Goal: Task Accomplishment & Management: Manage account settings

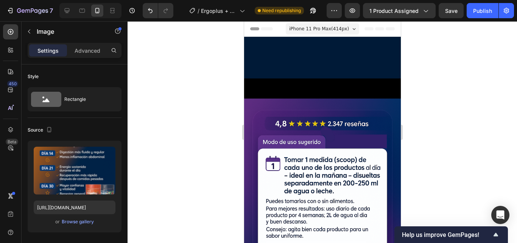
scroll to position [315, 0]
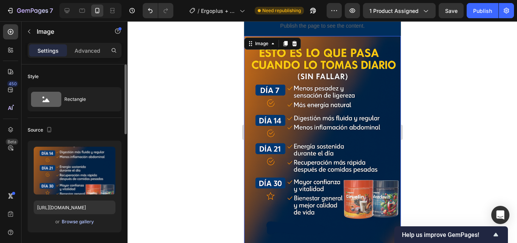
click at [86, 221] on div "Browse gallery" at bounding box center [78, 221] width 32 height 7
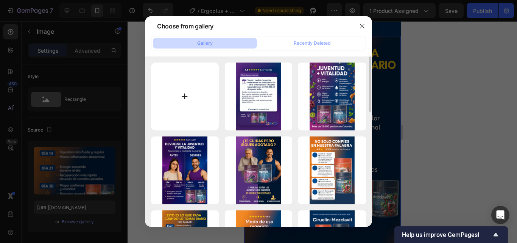
click at [175, 113] on input "file" at bounding box center [185, 96] width 68 height 68
type input "C:\fakepath\LandingE+M5.png"
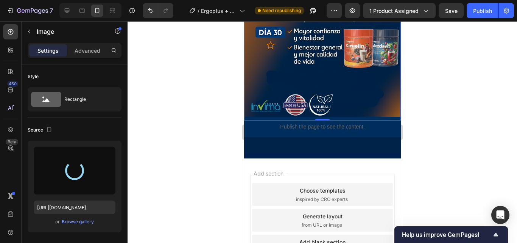
scroll to position [466, 0]
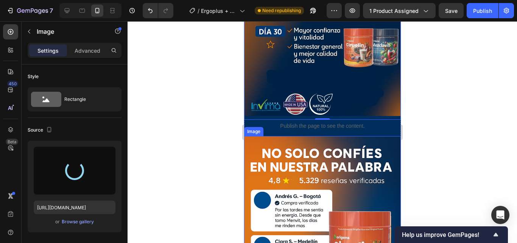
type input "https://cdn.shopify.com/s/files/1/0678/9624/6362/files/gempages_582753108770161…"
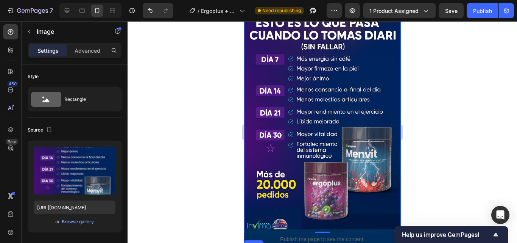
scroll to position [353, 0]
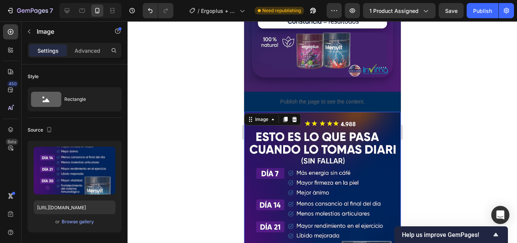
click at [220, 158] on div at bounding box center [323, 131] width 390 height 221
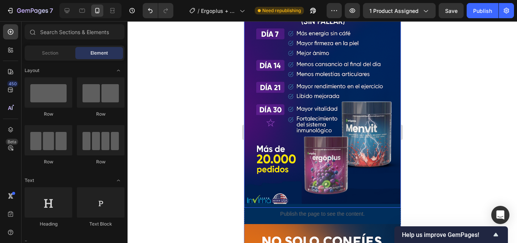
scroll to position [391, 0]
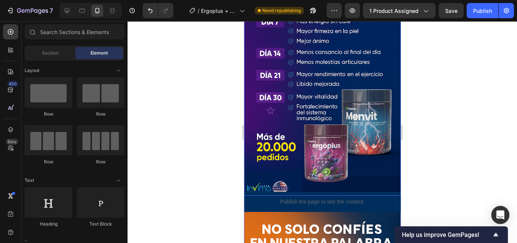
click at [294, 152] on img at bounding box center [322, 77] width 157 height 235
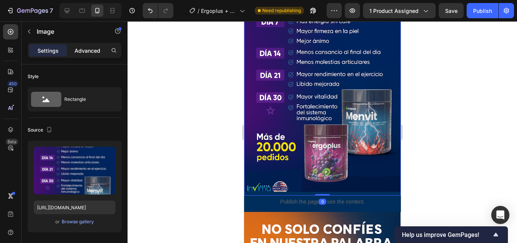
click at [95, 53] on p "Advanced" at bounding box center [88, 51] width 26 height 8
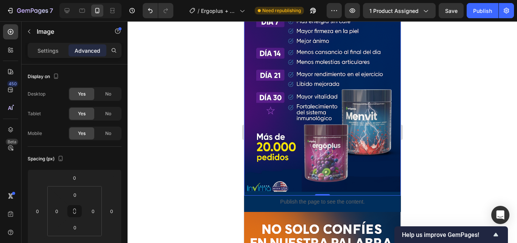
click at [309, 150] on img at bounding box center [322, 77] width 157 height 235
click at [312, 69] on img at bounding box center [322, 77] width 157 height 235
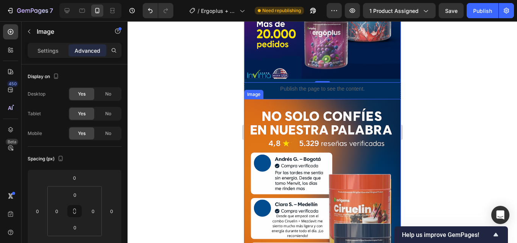
scroll to position [504, 0]
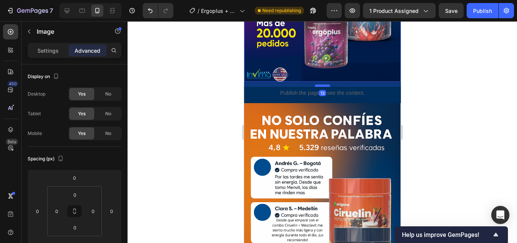
drag, startPoint x: 322, startPoint y: 63, endPoint x: 322, endPoint y: 68, distance: 4.9
click at [322, 84] on div at bounding box center [322, 85] width 15 height 2
type input "13"
click at [431, 60] on div at bounding box center [323, 131] width 390 height 221
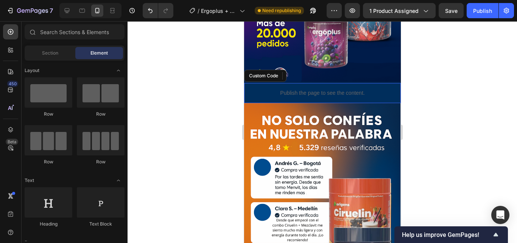
click at [360, 83] on div "Publish the page to see the content." at bounding box center [322, 93] width 157 height 20
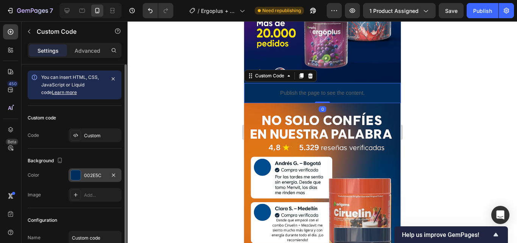
click at [78, 178] on div at bounding box center [76, 175] width 10 height 10
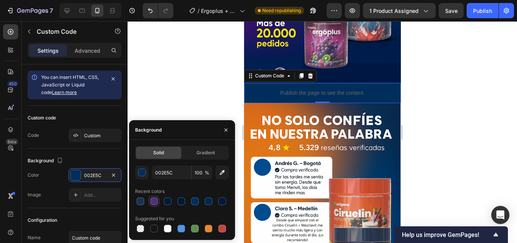
click at [151, 201] on div at bounding box center [154, 201] width 8 height 8
type input "542E7B"
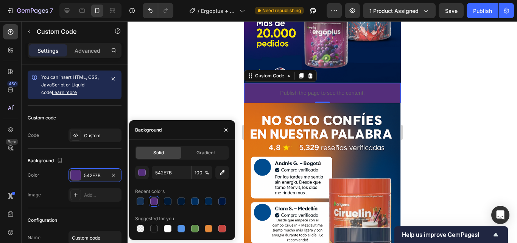
click at [173, 102] on div at bounding box center [323, 131] width 390 height 221
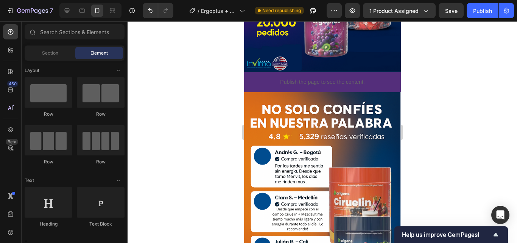
scroll to position [1287, 0]
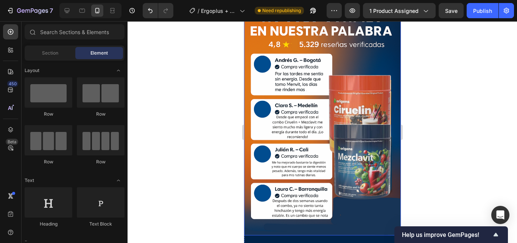
click at [354, 80] on img at bounding box center [322, 117] width 157 height 235
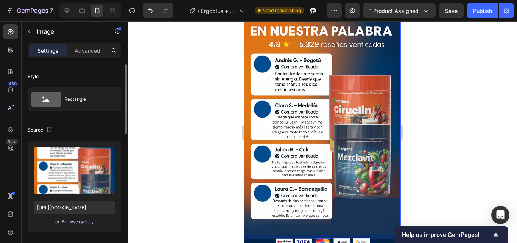
click at [78, 221] on div "Browse gallery" at bounding box center [78, 221] width 32 height 7
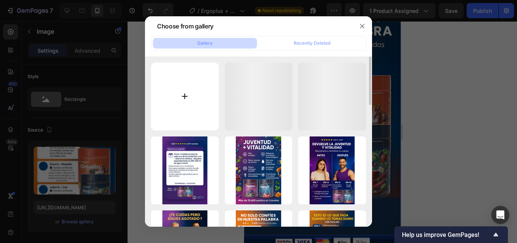
click at [184, 106] on input "file" at bounding box center [185, 96] width 68 height 68
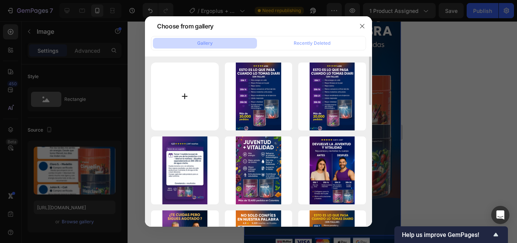
type input "C:\fakepath\ChatGPT Image 24 sept 2025, 04_00_14 a.m..png"
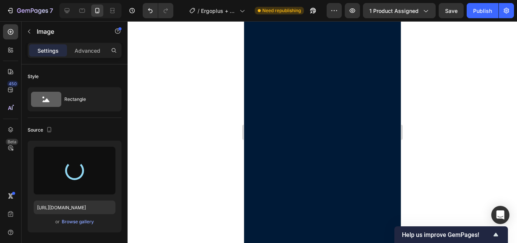
scroll to position [75, 0]
type input "https://cdn.shopify.com/s/files/1/0678/9624/6362/files/gempages_582753108770161…"
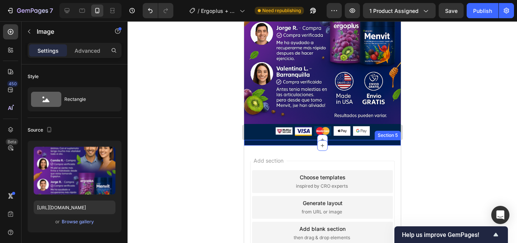
scroll to position [1380, 0]
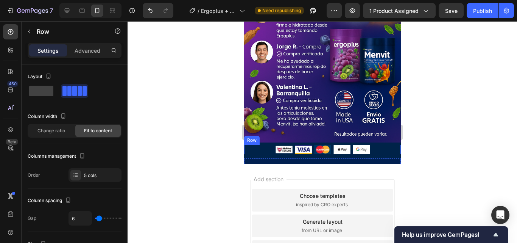
click at [253, 145] on div "Image Image Image Image Image Row" at bounding box center [322, 150] width 157 height 10
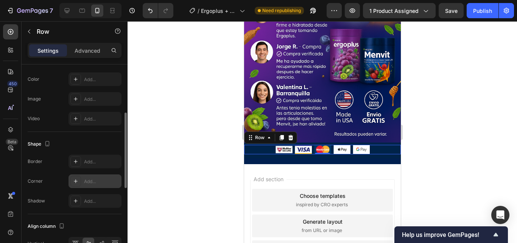
scroll to position [227, 0]
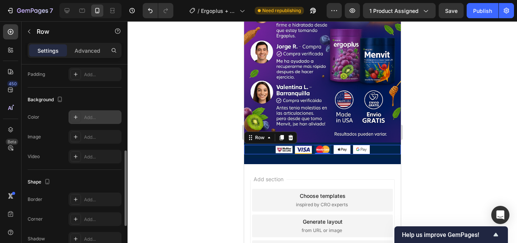
click at [77, 119] on icon at bounding box center [76, 117] width 6 height 6
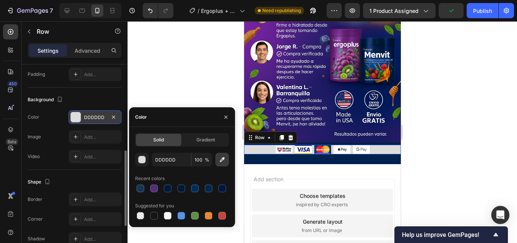
click at [220, 158] on icon "button" at bounding box center [222, 160] width 8 height 8
type input "291C6B"
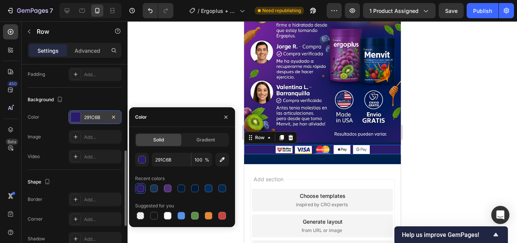
drag, startPoint x: 443, startPoint y: 156, endPoint x: 419, endPoint y: 154, distance: 24.0
click at [442, 156] on div at bounding box center [323, 131] width 390 height 221
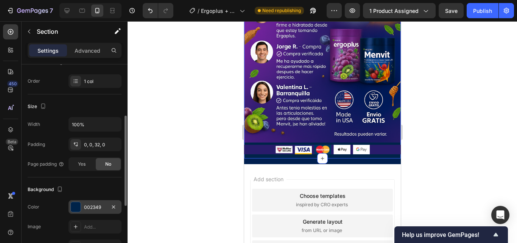
click at [76, 209] on div at bounding box center [76, 207] width 10 height 10
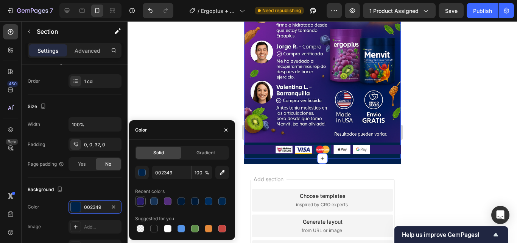
click at [142, 199] on div at bounding box center [141, 201] width 8 height 8
type input "291C6B"
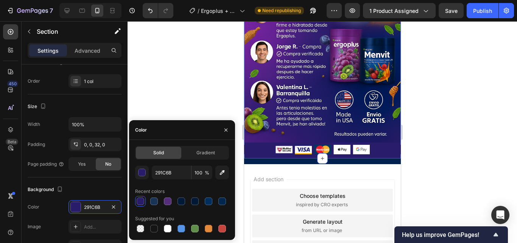
click at [173, 93] on div at bounding box center [323, 131] width 390 height 221
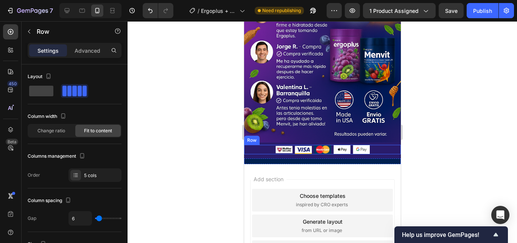
click at [265, 145] on div "Image Image Image Image Image Row" at bounding box center [322, 150] width 157 height 10
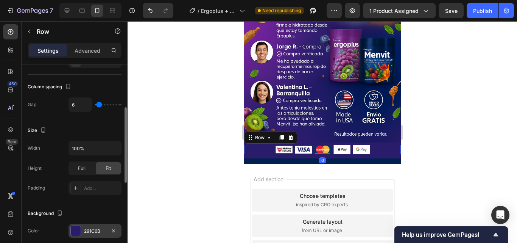
click at [75, 232] on div at bounding box center [76, 231] width 10 height 10
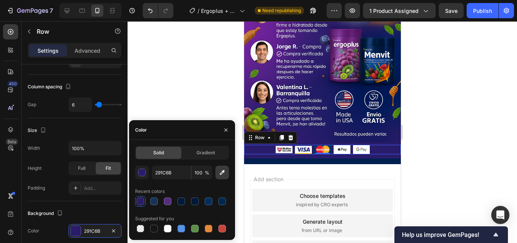
click at [221, 171] on icon "button" at bounding box center [222, 172] width 8 height 8
click at [200, 98] on div at bounding box center [323, 131] width 390 height 221
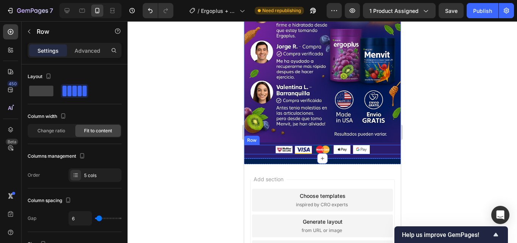
click at [254, 145] on div "Image Image Image Image Image Row" at bounding box center [322, 150] width 157 height 10
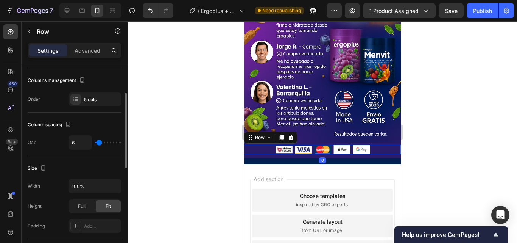
scroll to position [151, 0]
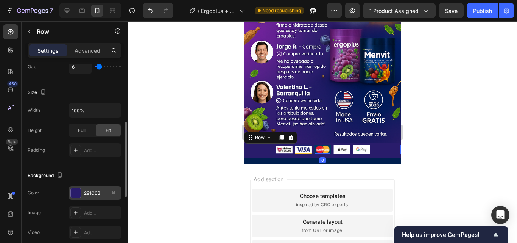
click at [78, 195] on div at bounding box center [76, 193] width 10 height 10
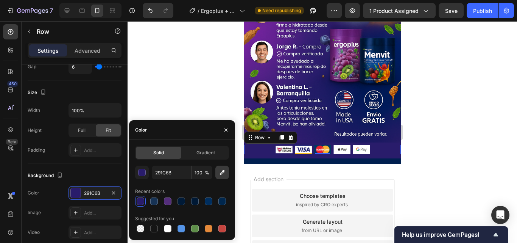
click at [228, 168] on button "button" at bounding box center [222, 172] width 14 height 14
type input "2E1B6D"
click at [209, 104] on div at bounding box center [323, 131] width 390 height 221
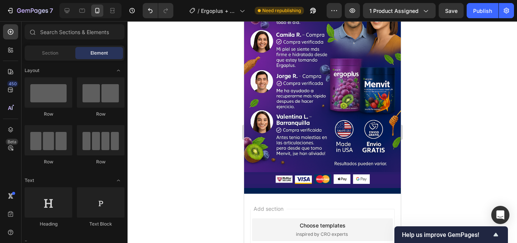
scroll to position [1342, 0]
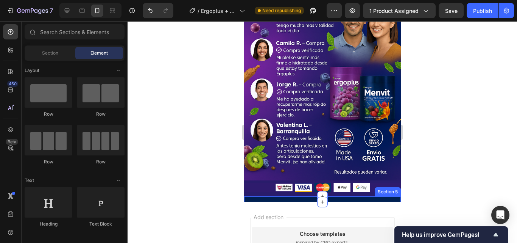
click at [255, 196] on div "Image Image Image Image Image Row Section 5" at bounding box center [322, 199] width 157 height 6
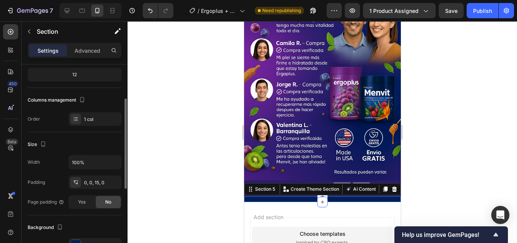
scroll to position [151, 0]
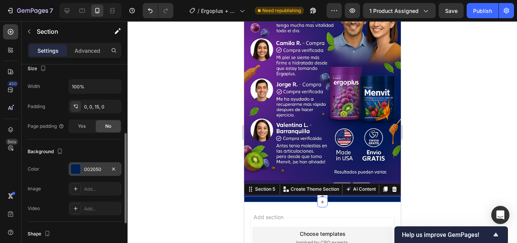
click at [73, 167] on div at bounding box center [76, 169] width 10 height 10
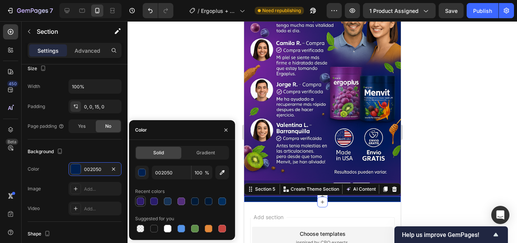
click at [140, 202] on div at bounding box center [141, 201] width 8 height 8
type input "2E1B6D"
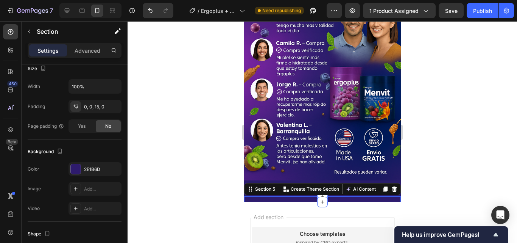
click at [196, 87] on div at bounding box center [323, 131] width 390 height 221
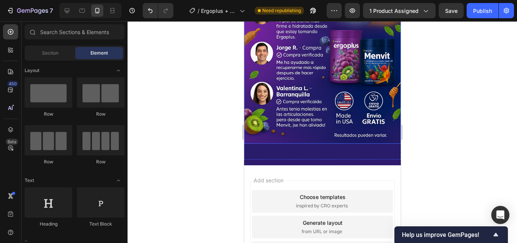
scroll to position [1380, 0]
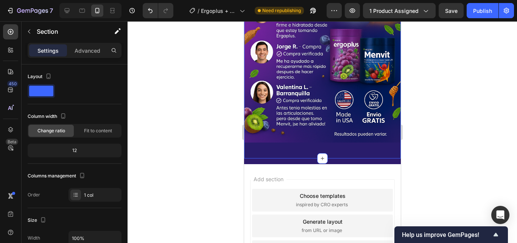
click at [265, 116] on img at bounding box center [322, 24] width 157 height 235
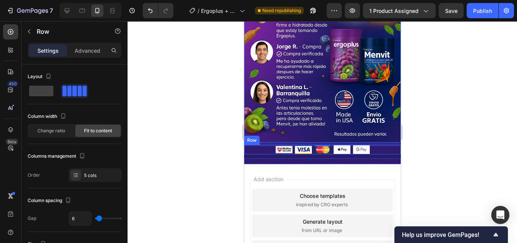
click at [257, 145] on div "Image Image Image Image Image Row" at bounding box center [322, 150] width 157 height 10
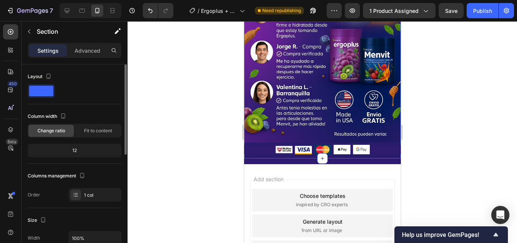
scroll to position [151, 0]
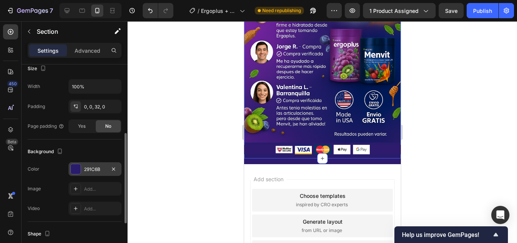
click at [76, 170] on div at bounding box center [76, 169] width 10 height 10
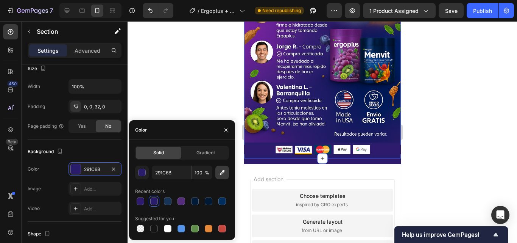
click at [219, 170] on icon "button" at bounding box center [222, 172] width 8 height 8
type input "461D7D"
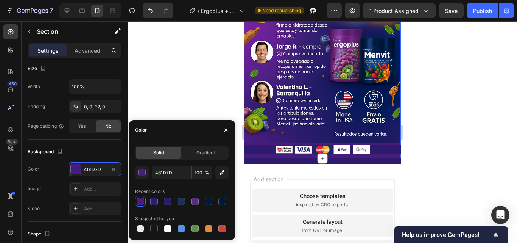
click at [202, 96] on div at bounding box center [323, 131] width 390 height 221
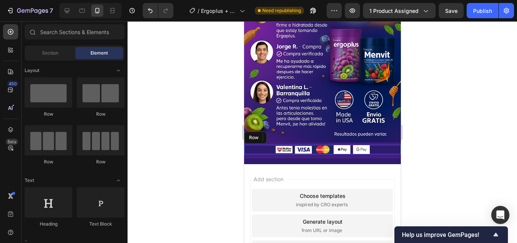
click at [263, 145] on div "Image Image Image Image Image Row" at bounding box center [322, 150] width 157 height 10
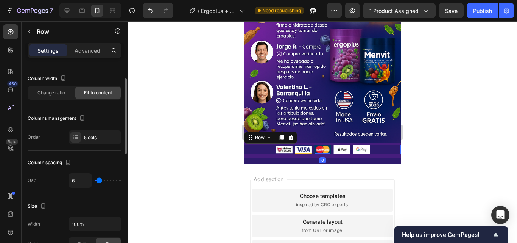
scroll to position [114, 0]
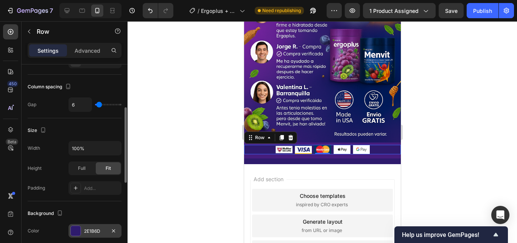
click at [75, 229] on div at bounding box center [76, 231] width 10 height 10
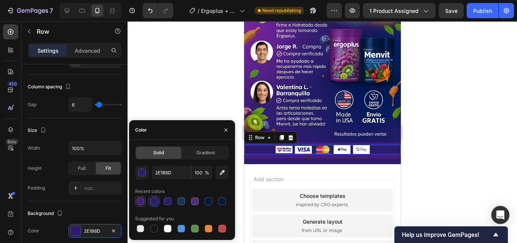
click at [139, 203] on div at bounding box center [141, 201] width 8 height 8
type input "461D7D"
click at [169, 69] on div at bounding box center [323, 131] width 390 height 221
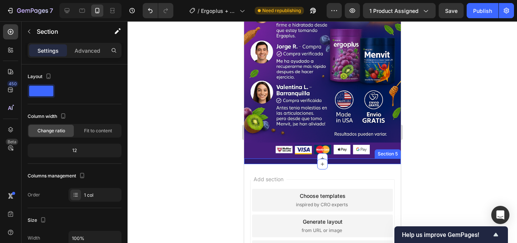
click at [329, 158] on div "Image Image Image Image Image Row Section 5" at bounding box center [322, 161] width 157 height 6
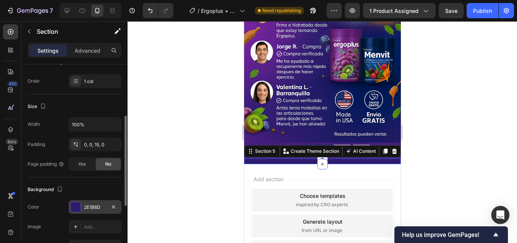
click at [78, 206] on div at bounding box center [76, 207] width 10 height 10
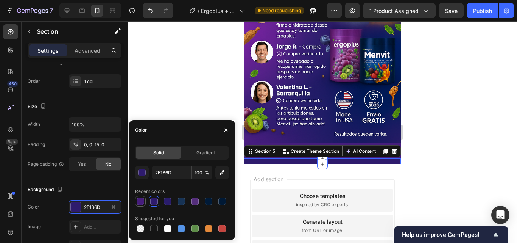
click at [140, 199] on div at bounding box center [141, 201] width 8 height 8
type input "461D7D"
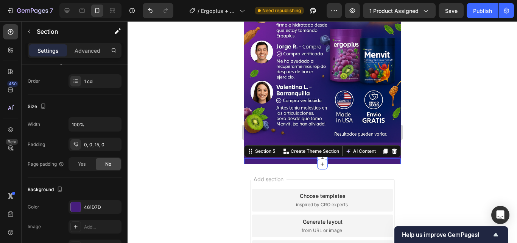
click at [171, 85] on div at bounding box center [323, 131] width 390 height 221
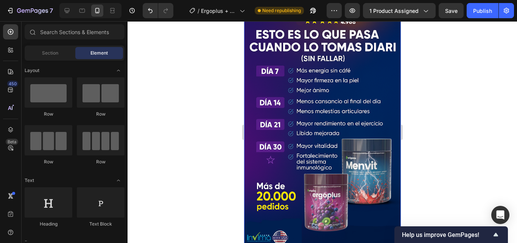
scroll to position [1153, 0]
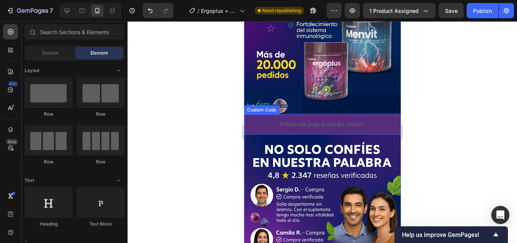
click at [376, 114] on div "Publish the page to see the content." at bounding box center [322, 124] width 157 height 20
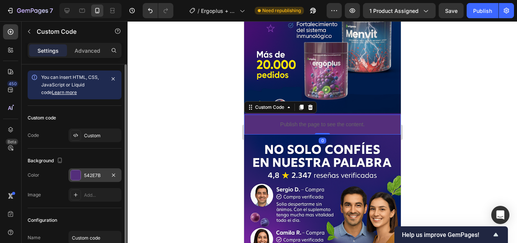
click at [76, 177] on div at bounding box center [76, 175] width 10 height 10
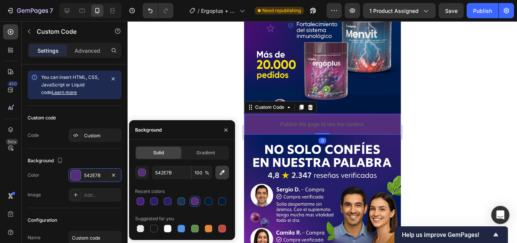
click at [219, 169] on icon "button" at bounding box center [222, 172] width 8 height 8
type input "001741"
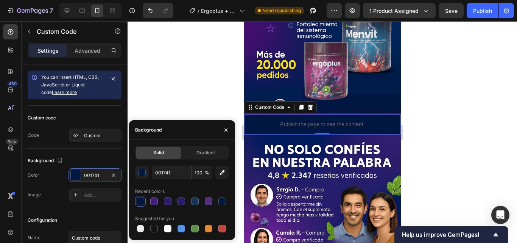
click at [443, 81] on div at bounding box center [323, 131] width 390 height 221
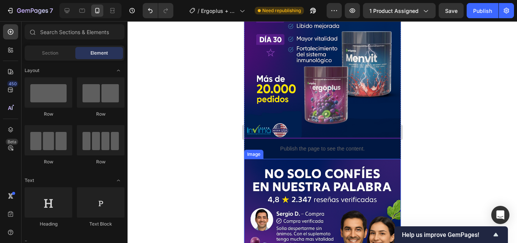
scroll to position [1115, 0]
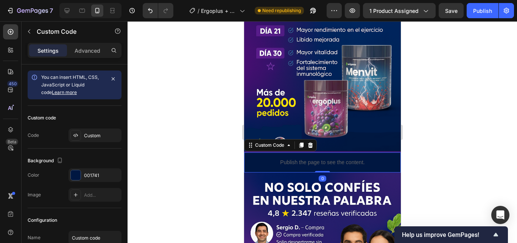
click at [378, 158] on p "Publish the page to see the content." at bounding box center [322, 162] width 157 height 8
click at [78, 177] on div at bounding box center [76, 175] width 10 height 10
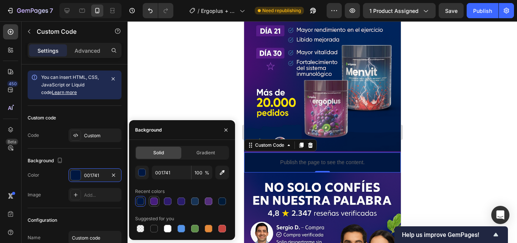
click at [156, 203] on div at bounding box center [154, 201] width 8 height 8
type input "461D7D"
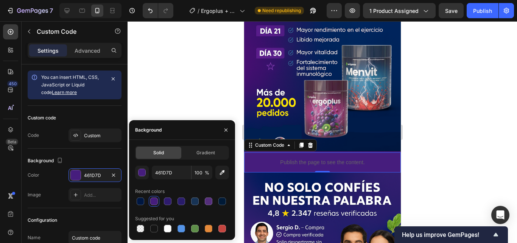
click at [183, 85] on div at bounding box center [323, 131] width 390 height 221
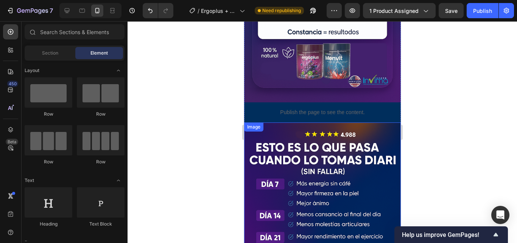
scroll to position [888, 0]
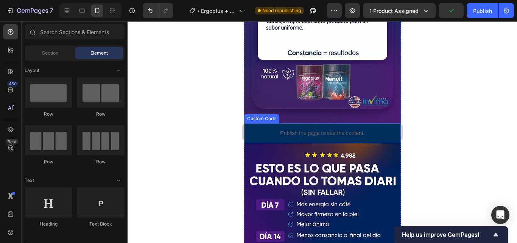
click at [382, 123] on div "Publish the page to see the content." at bounding box center [322, 133] width 157 height 20
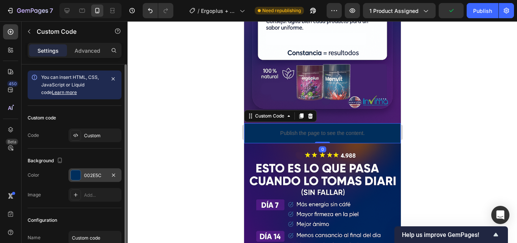
click at [79, 178] on div at bounding box center [76, 175] width 10 height 10
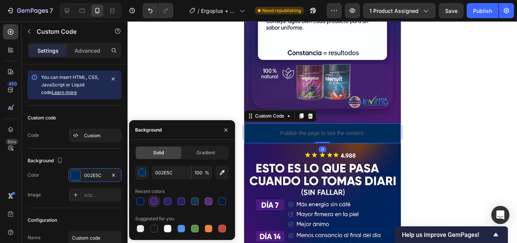
click at [153, 203] on div at bounding box center [154, 201] width 8 height 8
type input "461D7D"
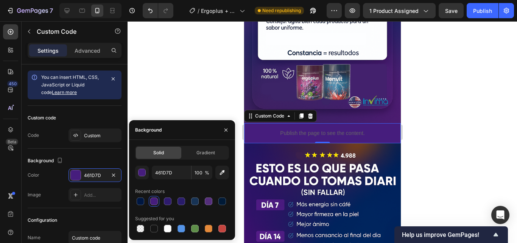
click at [168, 65] on div at bounding box center [323, 131] width 390 height 221
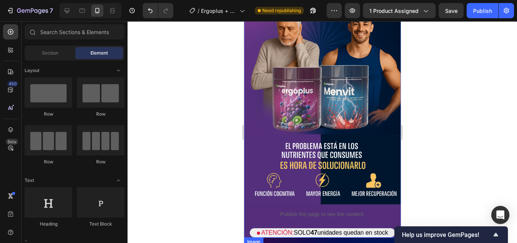
scroll to position [0, 0]
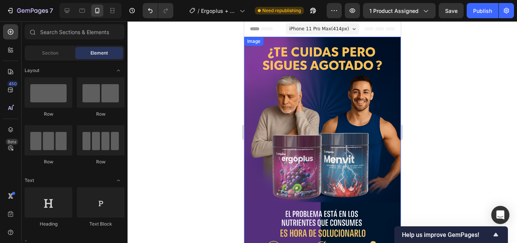
click at [250, 69] on img at bounding box center [322, 154] width 157 height 235
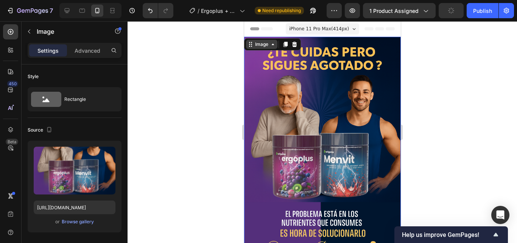
click at [264, 44] on div "Image" at bounding box center [261, 44] width 16 height 7
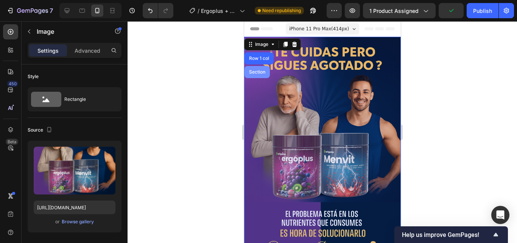
click at [257, 71] on div "Section" at bounding box center [256, 72] width 19 height 5
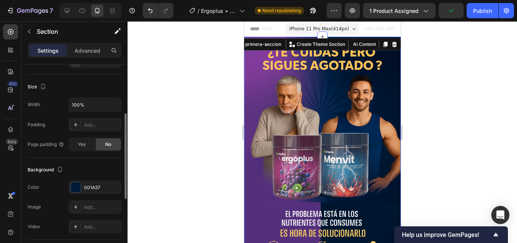
scroll to position [151, 0]
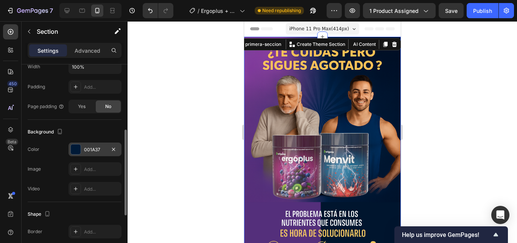
click at [73, 150] on div at bounding box center [76, 149] width 10 height 10
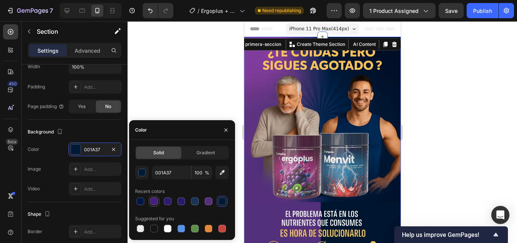
click at [153, 203] on div at bounding box center [154, 201] width 8 height 8
type input "461D7D"
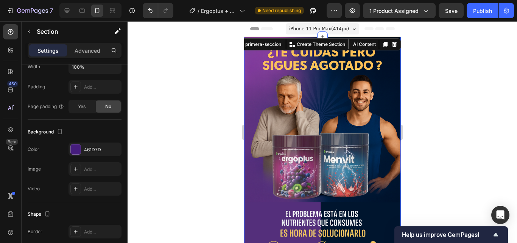
click at [195, 102] on div at bounding box center [323, 131] width 390 height 221
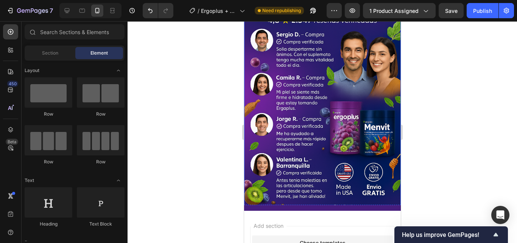
scroll to position [1418, 0]
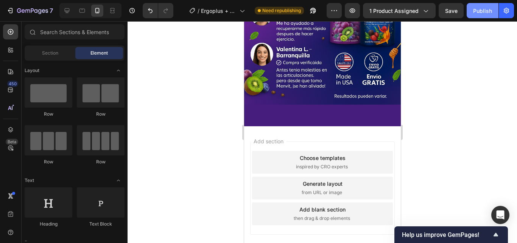
click at [484, 15] on button "Publish" at bounding box center [483, 10] width 32 height 15
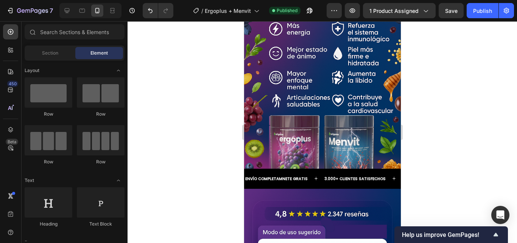
scroll to position [568, 0]
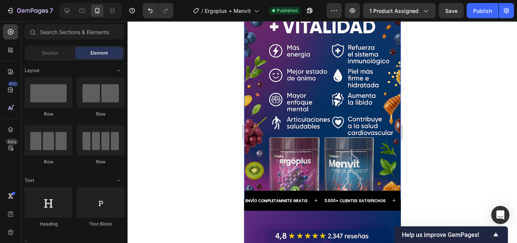
click at [363, 132] on img at bounding box center [322, 106] width 157 height 235
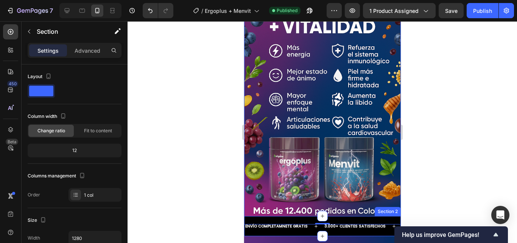
click at [329, 216] on div "ENVÍO COMPLETAMNETE GRATIS Text 3.000+ CLIENTES SATISFECHOS Text EL FAVORITO DE…" at bounding box center [322, 226] width 157 height 20
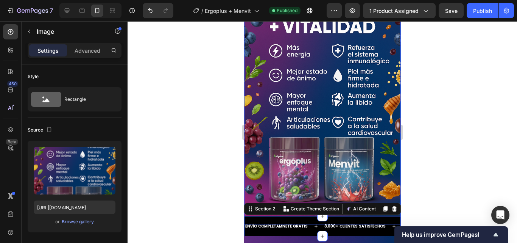
click at [355, 162] on img at bounding box center [322, 106] width 157 height 235
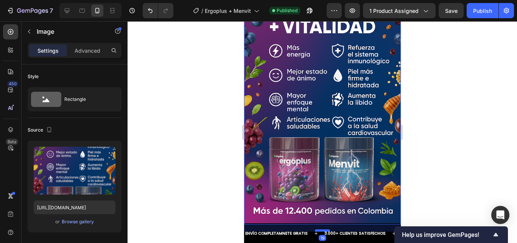
drag, startPoint x: 319, startPoint y: 198, endPoint x: 321, endPoint y: 205, distance: 7.4
click at [321, 229] on div at bounding box center [322, 230] width 15 height 2
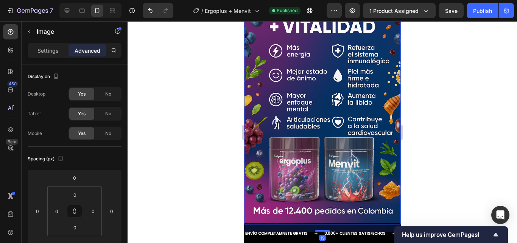
click at [426, 186] on div at bounding box center [323, 131] width 390 height 221
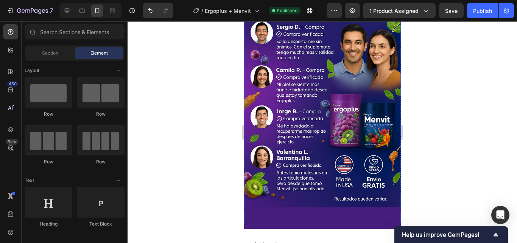
scroll to position [1425, 0]
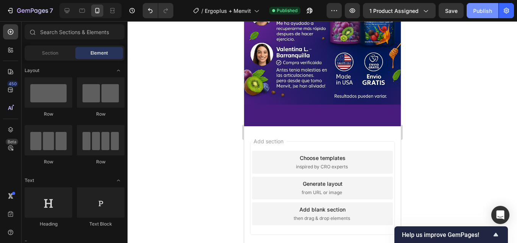
click at [484, 16] on button "Publish" at bounding box center [483, 10] width 32 height 15
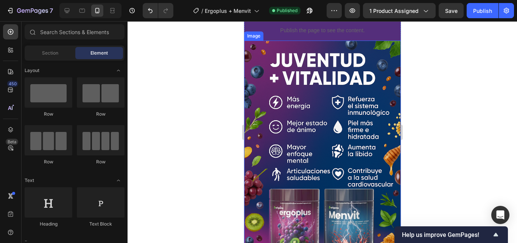
scroll to position [530, 0]
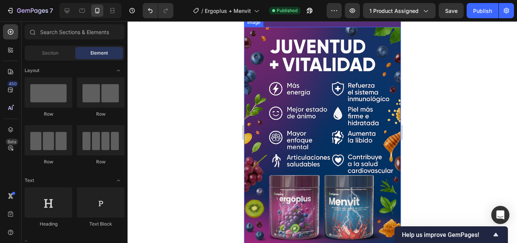
click at [338, 123] on img at bounding box center [322, 144] width 157 height 235
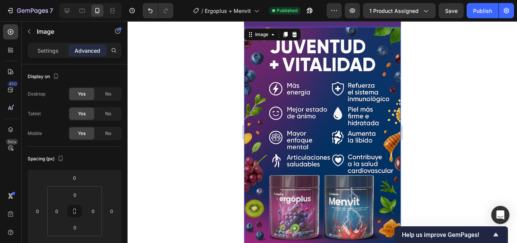
click at [301, 113] on img at bounding box center [322, 144] width 157 height 235
click at [301, 110] on img at bounding box center [322, 144] width 157 height 235
click at [315, 114] on img at bounding box center [322, 144] width 157 height 235
click at [51, 53] on p "Settings" at bounding box center [47, 51] width 21 height 8
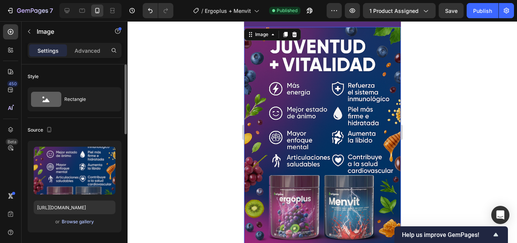
click at [84, 221] on div "Browse gallery" at bounding box center [78, 221] width 32 height 7
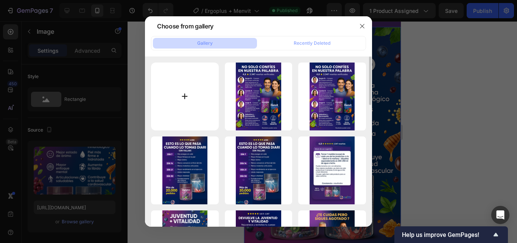
click at [201, 101] on input "file" at bounding box center [185, 96] width 68 height 68
type input "C:\fakepath\LandingE+M3.png"
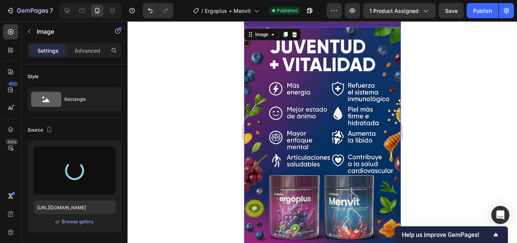
type input "https://cdn.shopify.com/s/files/1/0678/9624/6362/files/gempages_582753108770161…"
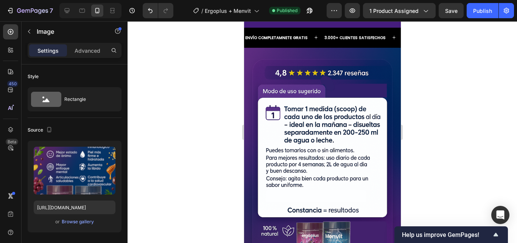
scroll to position [681, 0]
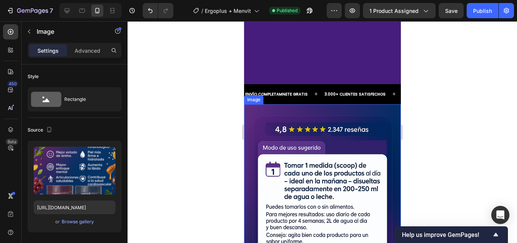
click at [446, 125] on div at bounding box center [323, 131] width 390 height 221
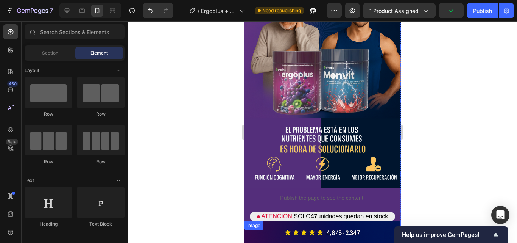
scroll to position [0, 0]
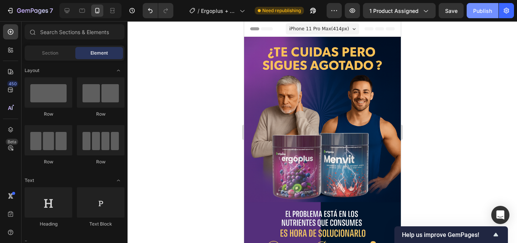
click at [477, 13] on div "Publish" at bounding box center [482, 11] width 19 height 8
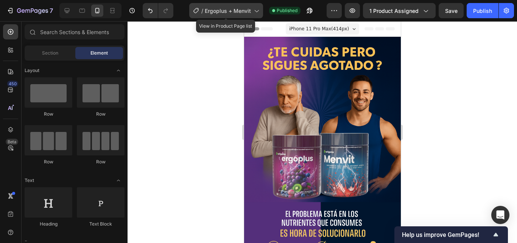
click at [235, 3] on div "/ Ergoplus + Menvit" at bounding box center [226, 10] width 74 height 15
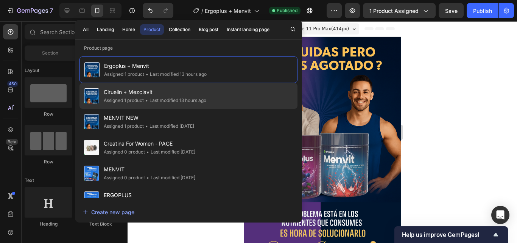
click at [162, 101] on div "• Last modified 13 hours ago" at bounding box center [175, 101] width 62 height 8
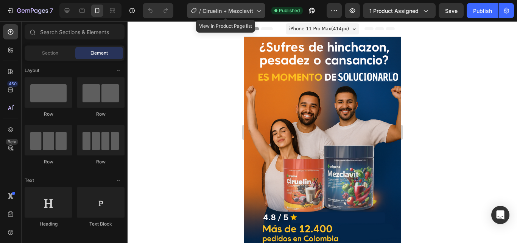
click at [240, 17] on div "/ Ciruelin + Mezclavit" at bounding box center [226, 10] width 78 height 15
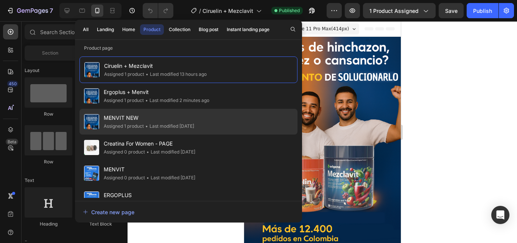
click at [186, 118] on span "MENVIT NEW" at bounding box center [149, 117] width 90 height 9
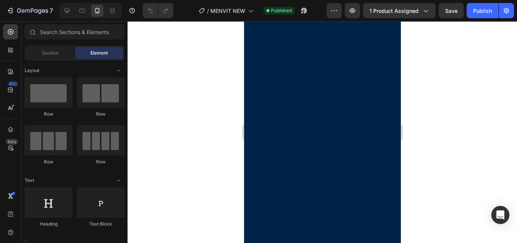
scroll to position [568, 0]
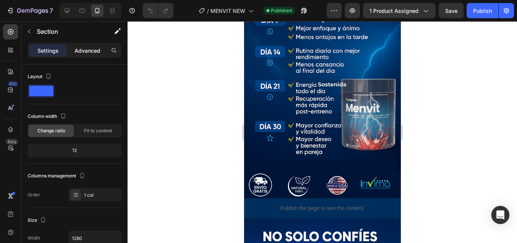
click at [88, 51] on p "Advanced" at bounding box center [88, 51] width 26 height 8
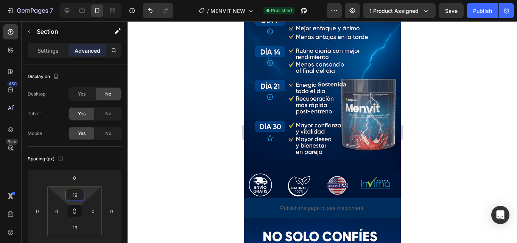
type input "0"
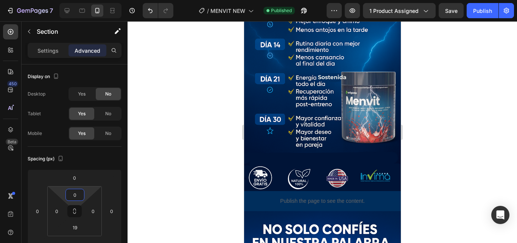
drag, startPoint x: 76, startPoint y: 187, endPoint x: 79, endPoint y: 208, distance: 21.7
click at [79, 0] on html "7 Version history / MENVIT NEW Published Preview 1 product assigned Save Publis…" at bounding box center [258, 0] width 517 height 0
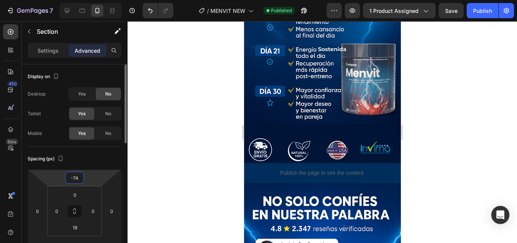
drag, startPoint x: 75, startPoint y: 171, endPoint x: 88, endPoint y: 175, distance: 13.1
click at [76, 0] on html "7 Version history / MENVIT NEW Published Preview 1 product assigned Save Publis…" at bounding box center [258, 0] width 517 height 0
type input "-72"
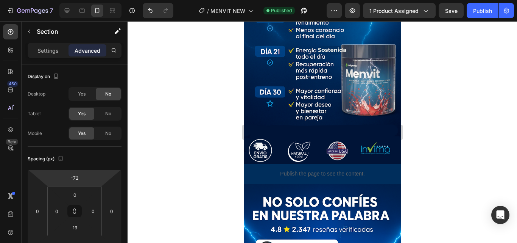
click at [176, 138] on div at bounding box center [323, 131] width 390 height 221
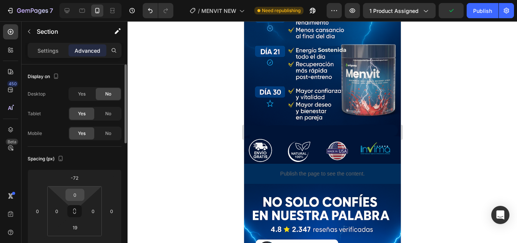
click at [75, 193] on input "0" at bounding box center [74, 194] width 15 height 11
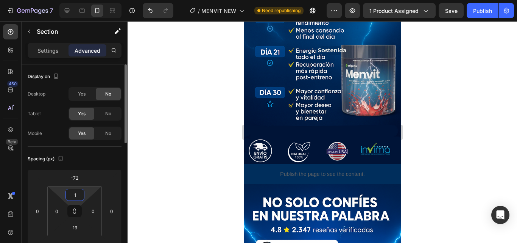
type input "19"
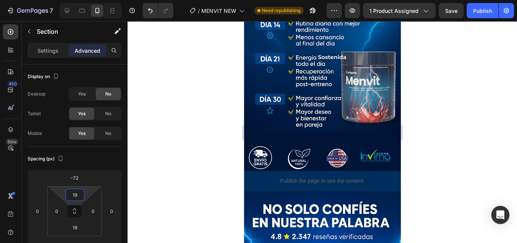
click at [183, 176] on div at bounding box center [323, 131] width 390 height 221
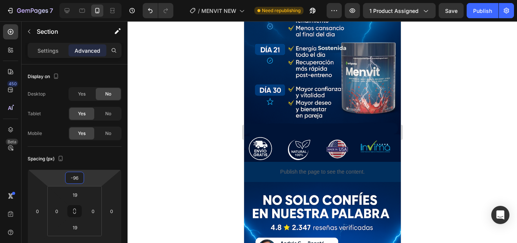
type input "-86"
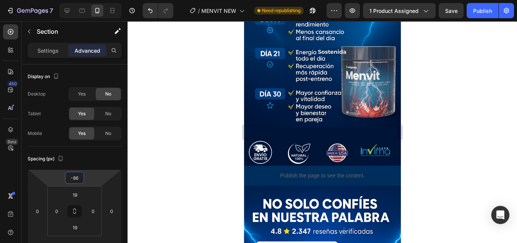
click at [77, 0] on html "7 Version history / MENVIT NEW Need republishing Preview 1 product assigned Sav…" at bounding box center [258, 0] width 517 height 0
click at [208, 124] on div at bounding box center [323, 131] width 390 height 221
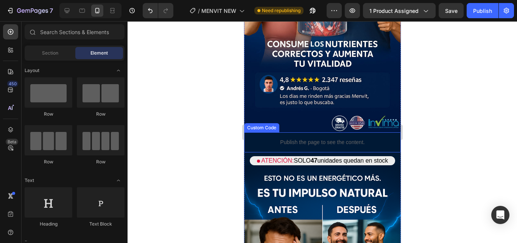
scroll to position [124, 0]
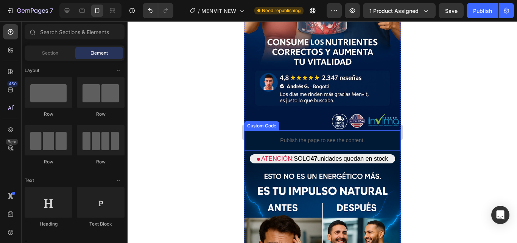
click at [361, 130] on div "Publish the page to see the content." at bounding box center [322, 140] width 157 height 20
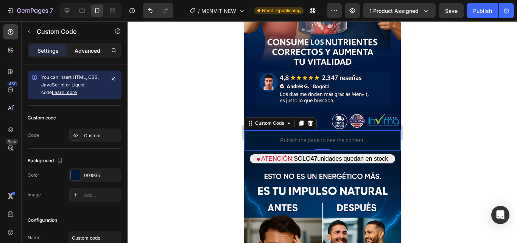
click at [78, 49] on p "Advanced" at bounding box center [88, 51] width 26 height 8
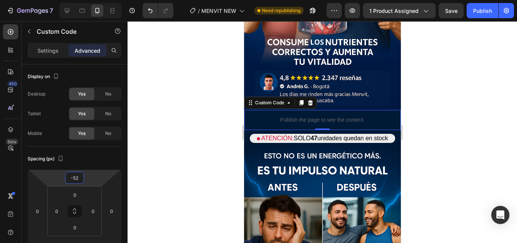
type input "-50"
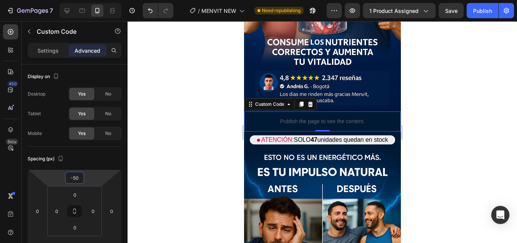
drag, startPoint x: 74, startPoint y: 170, endPoint x: 75, endPoint y: 179, distance: 9.5
click at [75, 0] on html "7 Version history / MENVIT NEW Need republishing Preview 1 product assigned Sav…" at bounding box center [258, 0] width 517 height 0
click at [175, 141] on div at bounding box center [323, 131] width 390 height 221
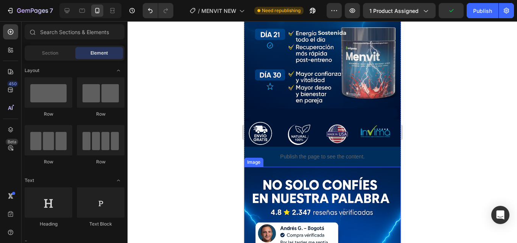
scroll to position [995, 0]
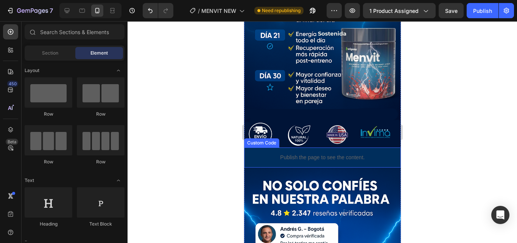
click at [323, 147] on div "Publish the page to see the content." at bounding box center [322, 157] width 157 height 20
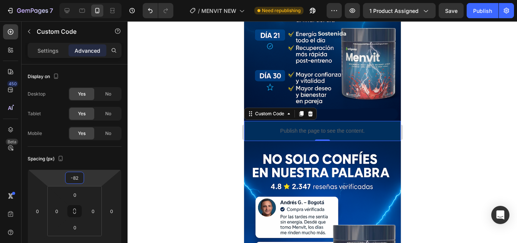
type input "-84"
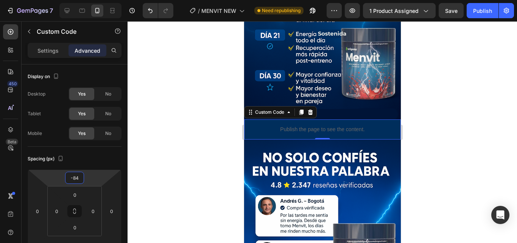
drag, startPoint x: 76, startPoint y: 171, endPoint x: 76, endPoint y: 185, distance: 14.0
click at [76, 0] on html "7 Version history / MENVIT NEW Need republishing Preview 1 product assigned Sav…" at bounding box center [258, 0] width 517 height 0
click at [192, 123] on div at bounding box center [323, 131] width 390 height 221
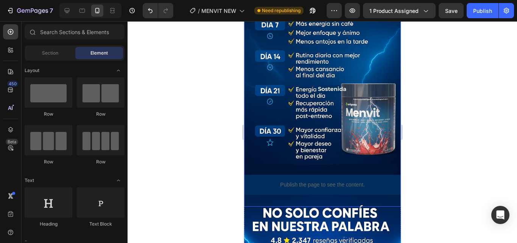
scroll to position [957, 0]
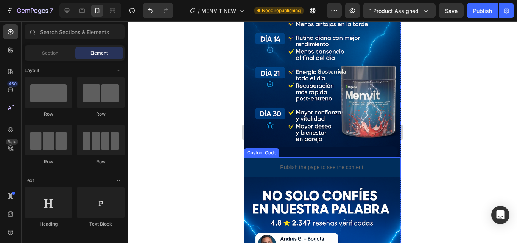
click at [267, 163] on p "Publish the page to see the content." at bounding box center [322, 167] width 157 height 8
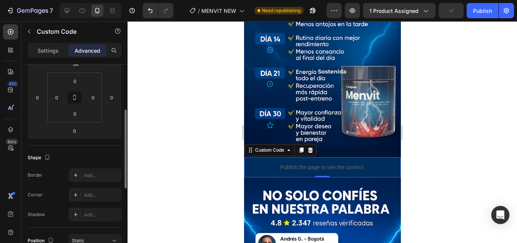
scroll to position [0, 0]
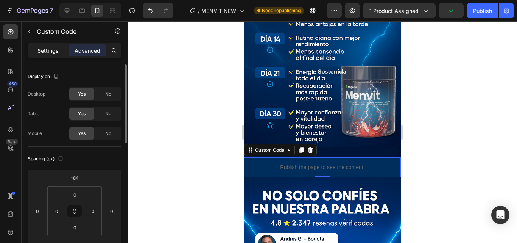
click at [50, 55] on div "Settings" at bounding box center [48, 50] width 38 height 12
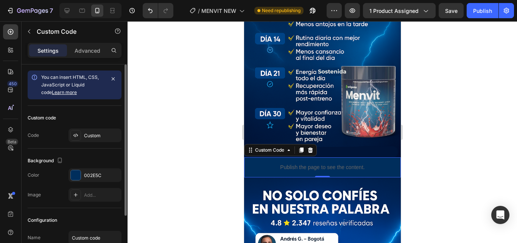
scroll to position [64, 0]
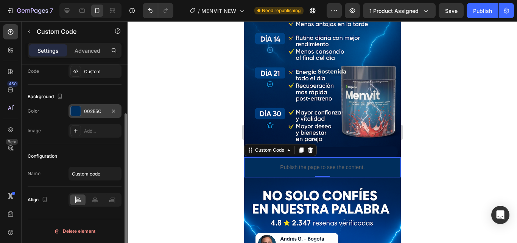
click at [73, 114] on div at bounding box center [76, 111] width 10 height 10
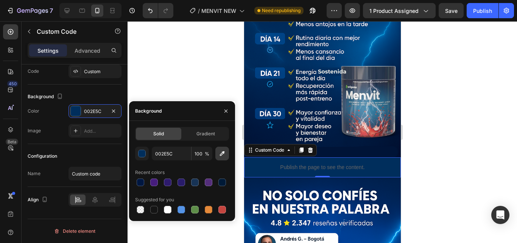
click at [221, 151] on icon "button" at bounding box center [222, 154] width 8 height 8
type input "001336"
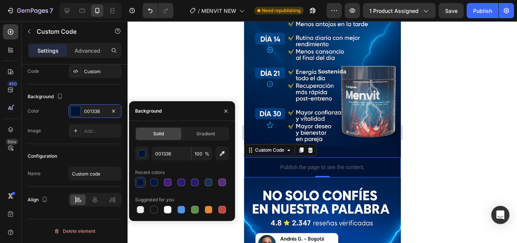
click at [164, 74] on div at bounding box center [323, 131] width 390 height 221
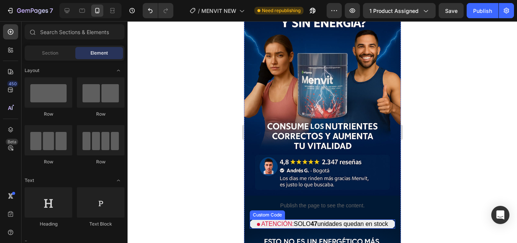
scroll to position [0, 0]
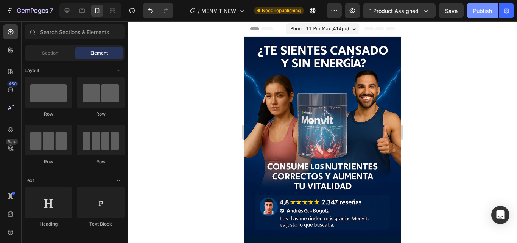
click at [479, 12] on div "Publish" at bounding box center [482, 11] width 19 height 8
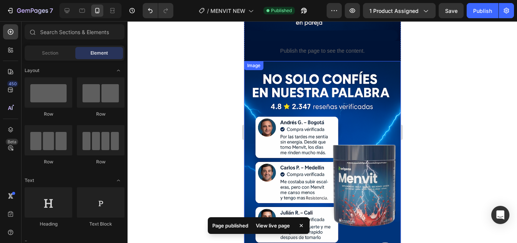
scroll to position [1060, 0]
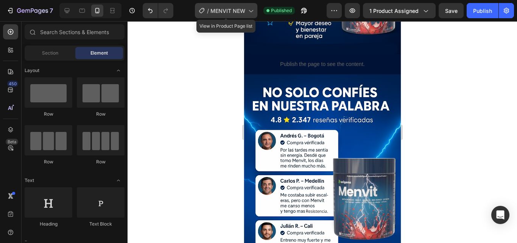
click at [232, 11] on span "MENVIT NEW" at bounding box center [227, 11] width 35 height 8
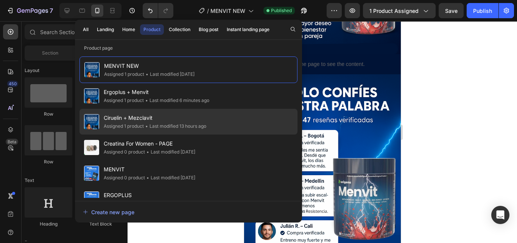
click at [158, 119] on span "Ciruelin + Mezclavit" at bounding box center [155, 117] width 103 height 9
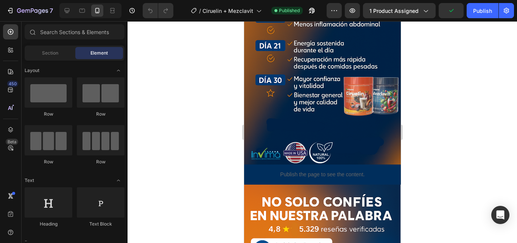
scroll to position [1060, 0]
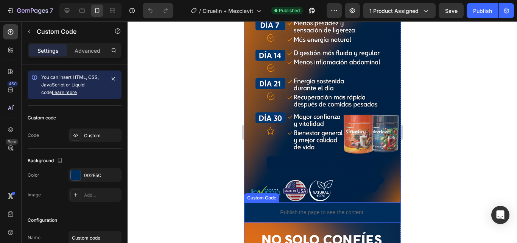
click at [346, 202] on div "Publish the page to see the content." at bounding box center [322, 212] width 157 height 20
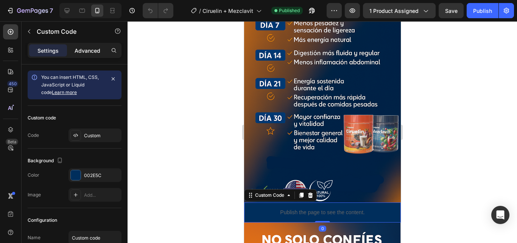
click at [93, 49] on p "Advanced" at bounding box center [88, 51] width 26 height 8
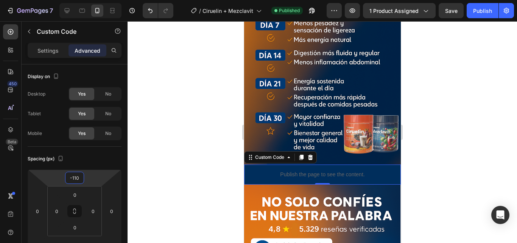
type input "-112"
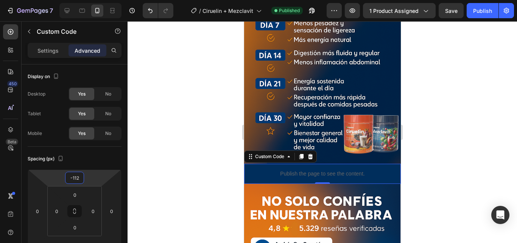
drag, startPoint x: 78, startPoint y: 170, endPoint x: 77, endPoint y: 189, distance: 19.3
click at [77, 0] on html "7 Version history / Ciruelin + Mezclavit Published Preview 1 product assigned S…" at bounding box center [258, 0] width 517 height 0
drag, startPoint x: 173, startPoint y: 132, endPoint x: 187, endPoint y: 123, distance: 17.3
click at [173, 131] on div at bounding box center [323, 131] width 390 height 221
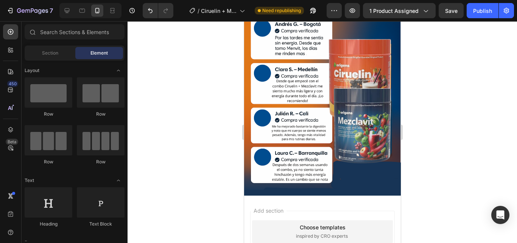
scroll to position [606, 0]
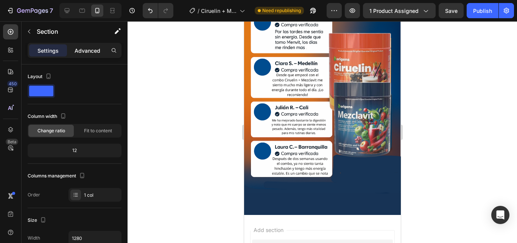
click at [92, 50] on p "Advanced" at bounding box center [88, 51] width 26 height 8
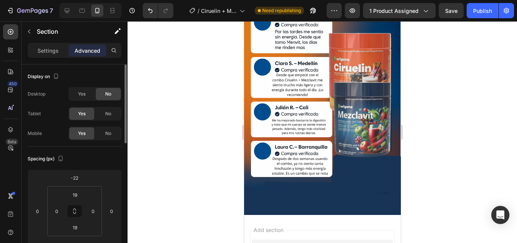
click at [75, 169] on icon at bounding box center [75, 210] width 94 height 83
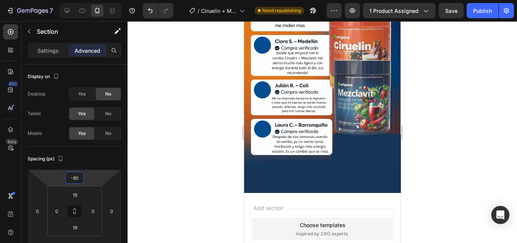
type input "-82"
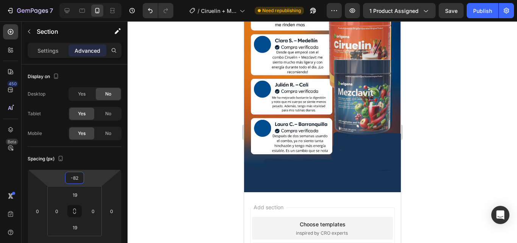
drag, startPoint x: 75, startPoint y: 170, endPoint x: 75, endPoint y: 181, distance: 11.4
click at [75, 0] on html "7 Version history / Ciruelin + Mezclavit Need republishing Preview 1 product as…" at bounding box center [258, 0] width 517 height 0
click at [165, 73] on div at bounding box center [323, 131] width 390 height 221
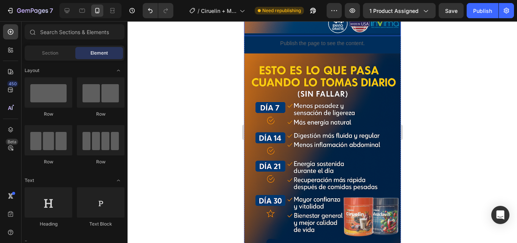
scroll to position [859, 0]
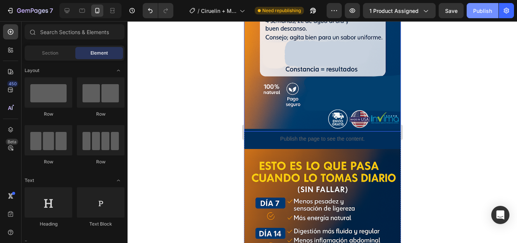
click at [487, 9] on div "Publish" at bounding box center [482, 11] width 19 height 8
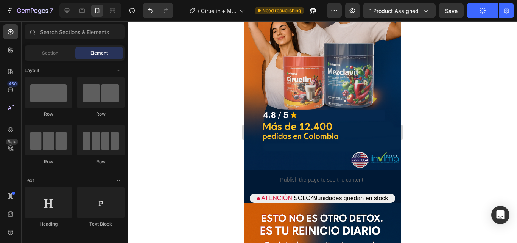
scroll to position [0, 0]
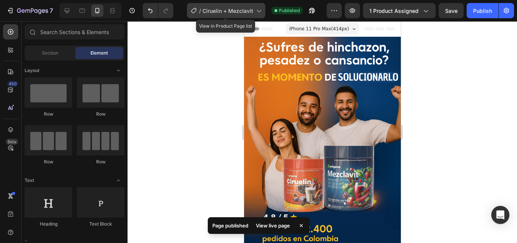
click at [229, 13] on span "Ciruelin + Mezclavit" at bounding box center [228, 11] width 51 height 8
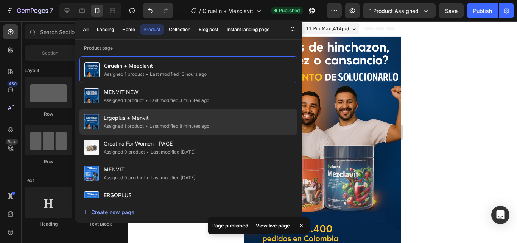
click at [188, 117] on span "Ergoplus + Menvit" at bounding box center [157, 117] width 106 height 9
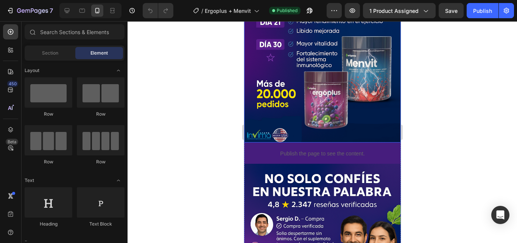
scroll to position [1136, 0]
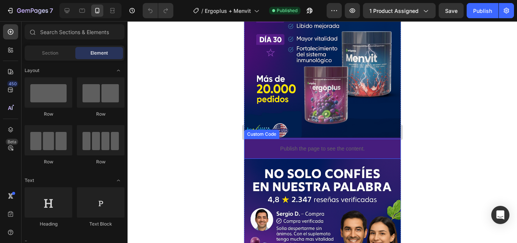
click at [319, 139] on div "Publish the page to see the content." at bounding box center [322, 149] width 157 height 20
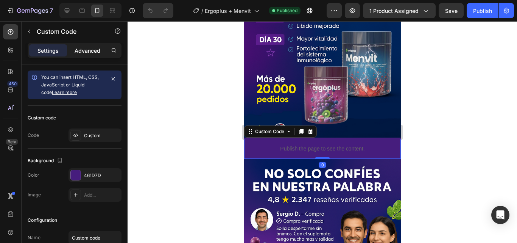
click at [95, 51] on p "Advanced" at bounding box center [88, 51] width 26 height 8
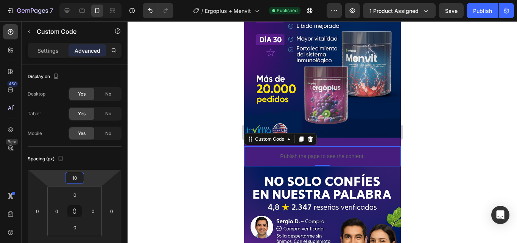
drag, startPoint x: 75, startPoint y: 171, endPoint x: 75, endPoint y: 167, distance: 3.8
click at [75, 0] on html "7 Version history / Ergoplus + Menvit Published Preview 1 product assigned Save…" at bounding box center [258, 0] width 517 height 0
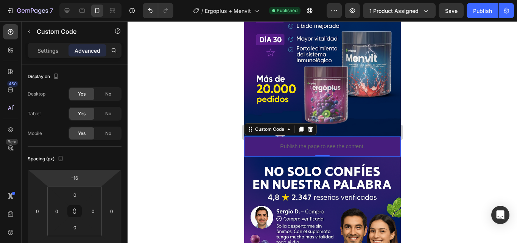
drag, startPoint x: 75, startPoint y: 170, endPoint x: 75, endPoint y: 175, distance: 4.9
click at [75, 0] on html "7 Version history / Ergoplus + Menvit Published Preview 1 product assigned Save…" at bounding box center [258, 0] width 517 height 0
click at [77, 176] on input "-16" at bounding box center [74, 177] width 15 height 11
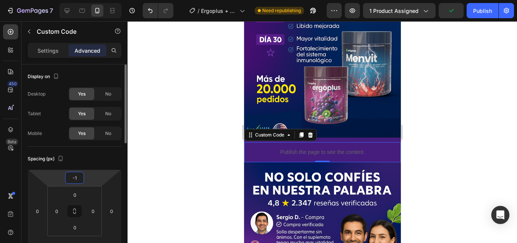
type input "-10"
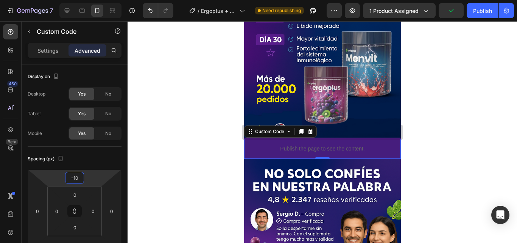
click at [142, 173] on div at bounding box center [323, 131] width 390 height 221
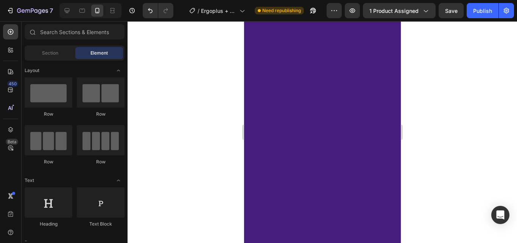
scroll to position [0, 0]
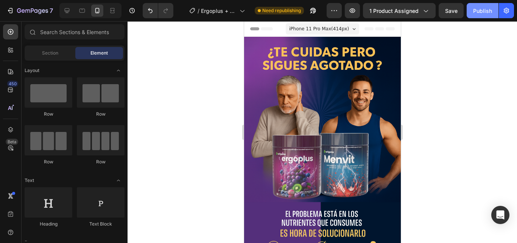
click at [478, 10] on div "Publish" at bounding box center [482, 11] width 19 height 8
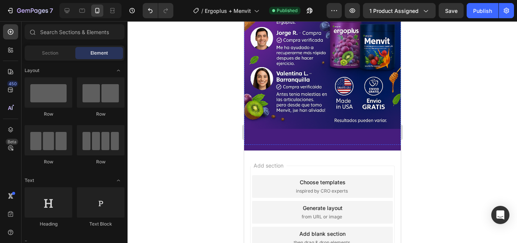
scroll to position [1425, 0]
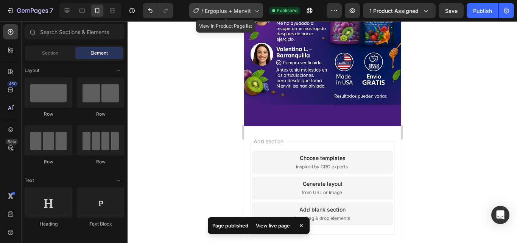
click at [229, 8] on span "Ergoplus + Menvit" at bounding box center [228, 11] width 46 height 8
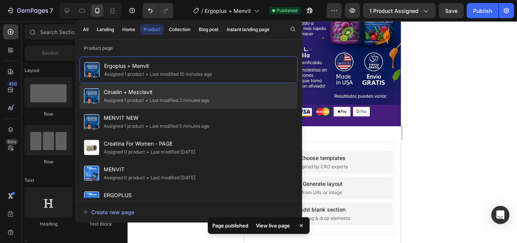
click at [182, 103] on div "• Last modified 2 minutes ago" at bounding box center [176, 101] width 65 height 8
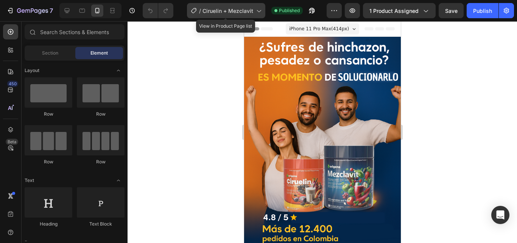
click at [230, 7] on span "Ciruelin + Mezclavit" at bounding box center [228, 11] width 51 height 8
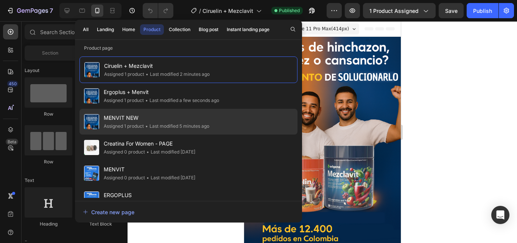
click at [149, 117] on span "MENVIT NEW" at bounding box center [157, 117] width 106 height 9
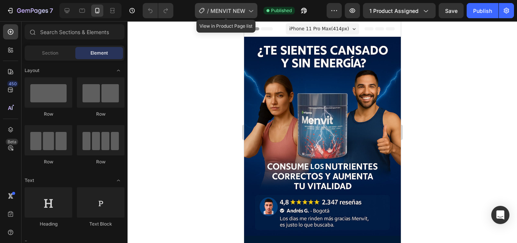
click at [218, 11] on span "MENVIT NEW" at bounding box center [227, 11] width 35 height 8
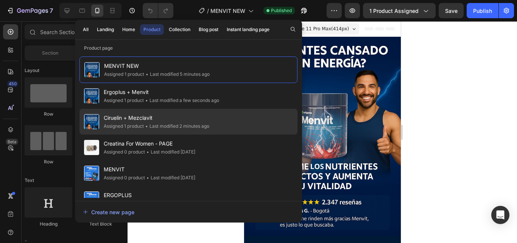
click at [189, 121] on span "Ciruelin + Mezclavit" at bounding box center [157, 117] width 106 height 9
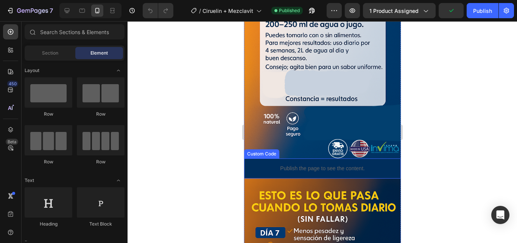
scroll to position [757, 0]
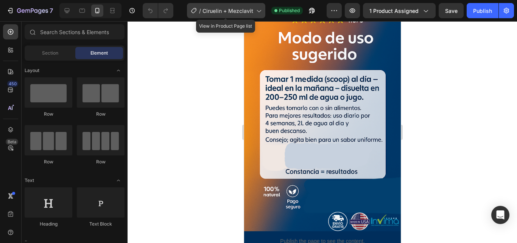
click at [248, 12] on span "Ciruelin + Mezclavit" at bounding box center [228, 11] width 51 height 8
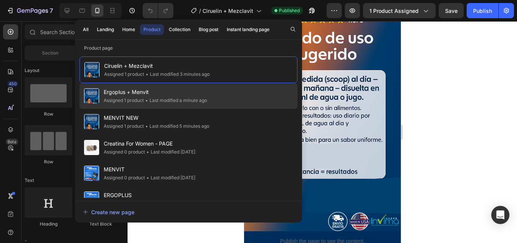
click at [195, 97] on div "• Last modified a minute ago" at bounding box center [175, 101] width 63 height 8
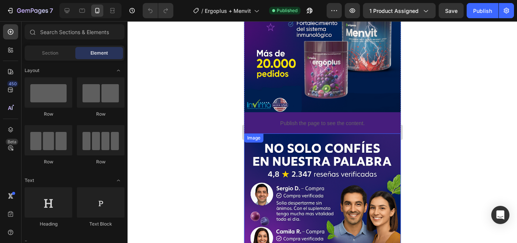
scroll to position [1084, 0]
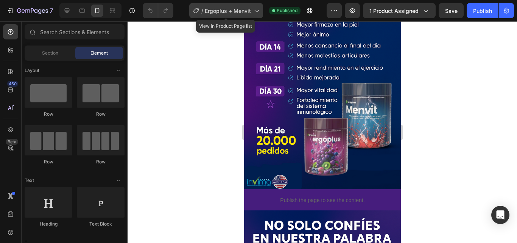
click at [231, 10] on span "Ergoplus + Menvit" at bounding box center [228, 11] width 46 height 8
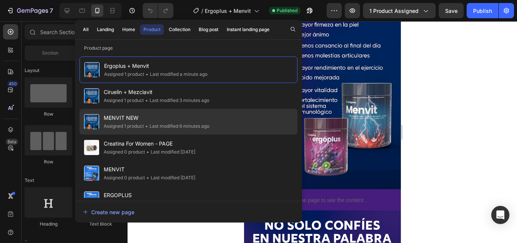
click at [124, 122] on span "MENVIT NEW" at bounding box center [157, 117] width 106 height 9
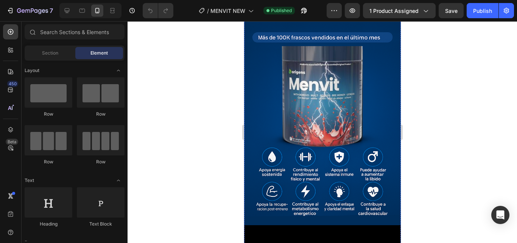
scroll to position [189, 0]
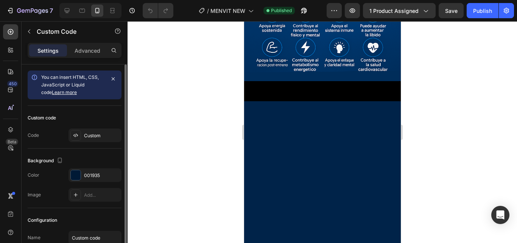
scroll to position [64, 0]
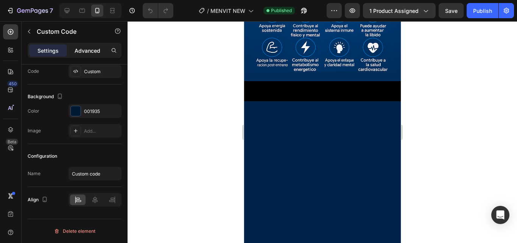
click at [78, 53] on p "Advanced" at bounding box center [88, 51] width 26 height 8
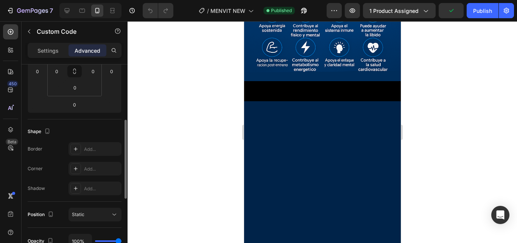
scroll to position [178, 0]
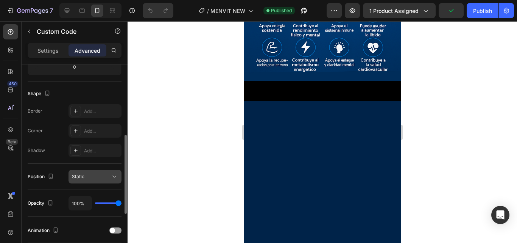
click at [81, 179] on span "Static" at bounding box center [78, 176] width 12 height 7
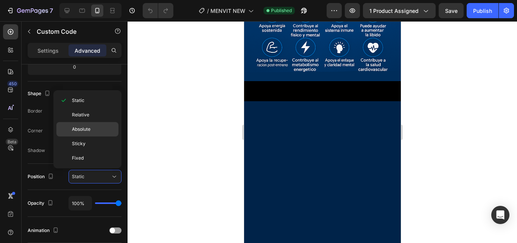
click at [90, 131] on span "Absolute" at bounding box center [81, 129] width 19 height 7
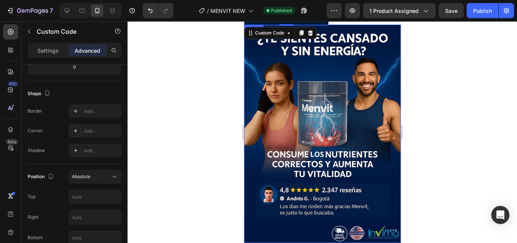
scroll to position [0, 0]
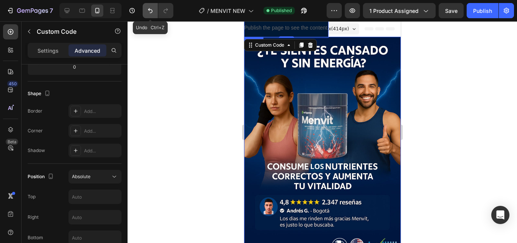
click at [154, 7] on button "Undo/Redo" at bounding box center [150, 10] width 15 height 15
click at [149, 11] on icon "Undo/Redo" at bounding box center [150, 10] width 5 height 5
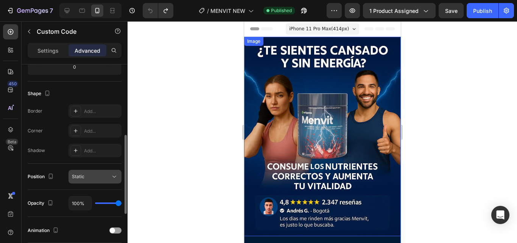
click at [88, 179] on div "Static" at bounding box center [91, 176] width 39 height 7
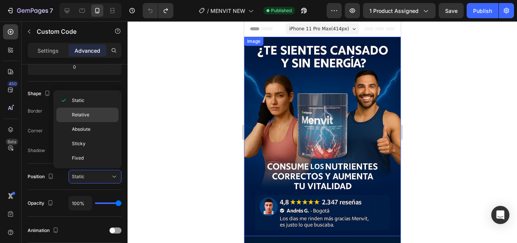
click at [88, 120] on div "Relative" at bounding box center [87, 115] width 62 height 14
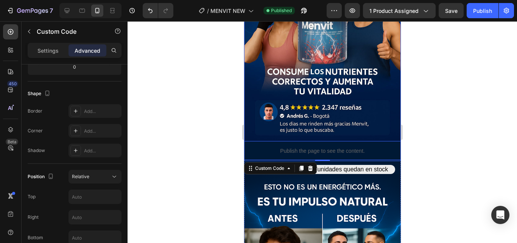
scroll to position [114, 0]
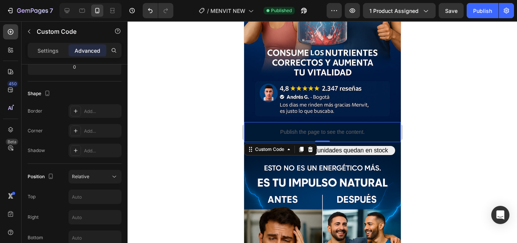
click at [191, 112] on div at bounding box center [323, 131] width 390 height 221
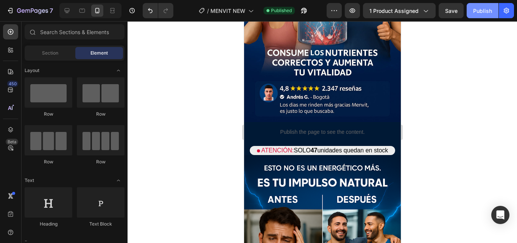
click at [489, 8] on div "Publish" at bounding box center [482, 11] width 19 height 8
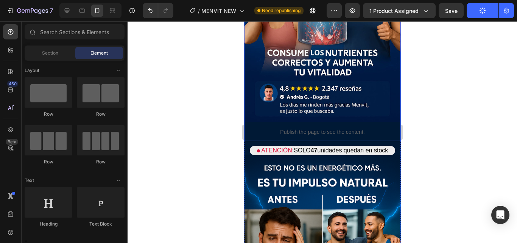
click at [359, 92] on img at bounding box center [322, 32] width 157 height 218
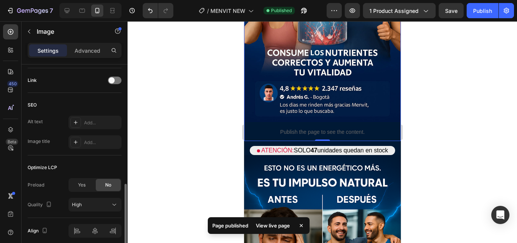
scroll to position [372, 0]
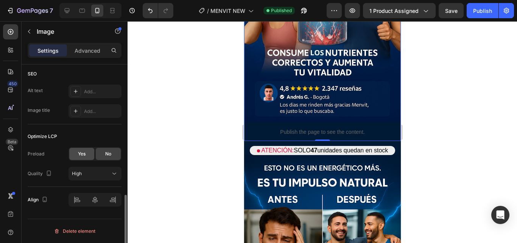
click at [81, 155] on span "Yes" at bounding box center [82, 153] width 8 height 7
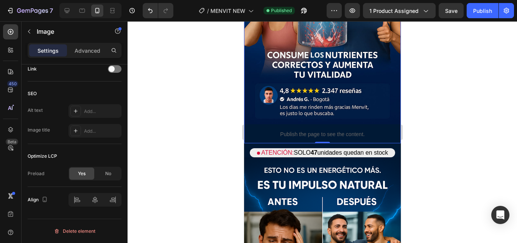
scroll to position [114, 0]
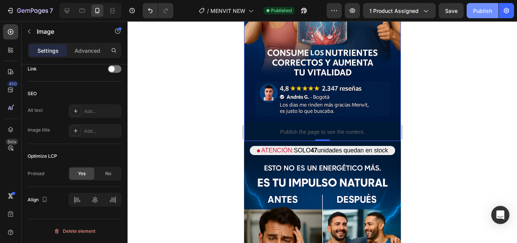
click at [481, 9] on div "Publish" at bounding box center [482, 11] width 19 height 8
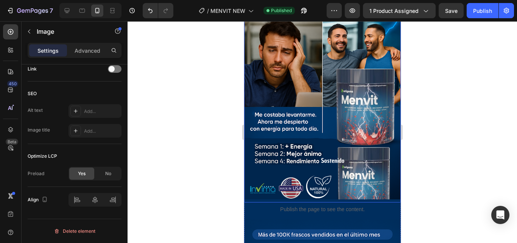
scroll to position [379, 0]
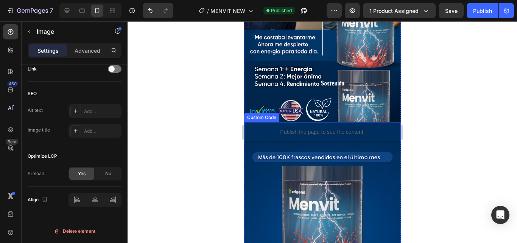
click at [360, 122] on div "Publish the page to see the content." at bounding box center [322, 132] width 157 height 20
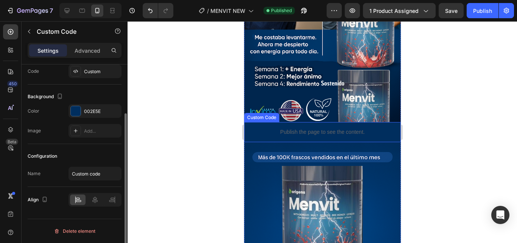
scroll to position [0, 0]
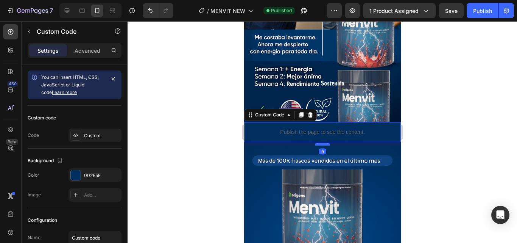
click at [321, 143] on div at bounding box center [322, 144] width 15 height 2
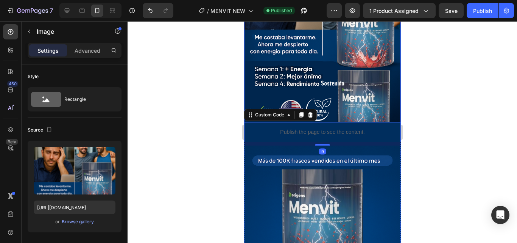
click at [366, 98] on img at bounding box center [322, 7] width 157 height 235
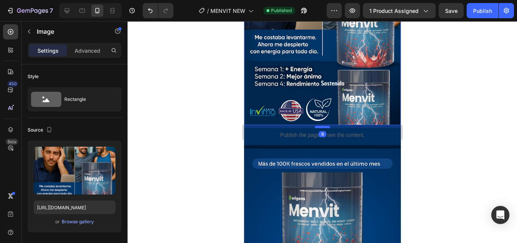
drag, startPoint x: 312, startPoint y: 107, endPoint x: 316, endPoint y: 110, distance: 4.6
click at [316, 126] on div at bounding box center [322, 127] width 15 height 2
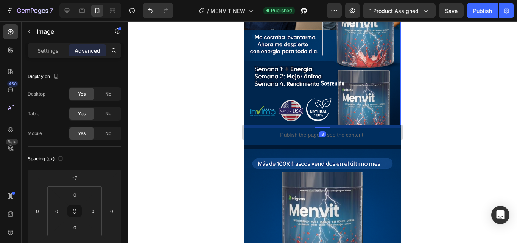
click at [420, 118] on div at bounding box center [323, 131] width 390 height 221
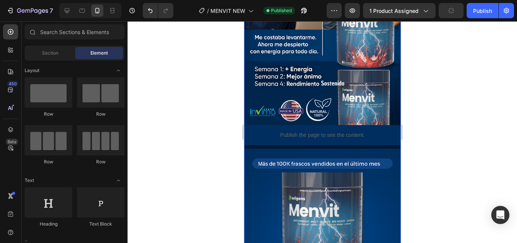
click at [367, 131] on div "Image Publish the page to see the content. Custom Code ATENCIÓN: SOLO 47 unidad…" at bounding box center [322, 20] width 157 height 725
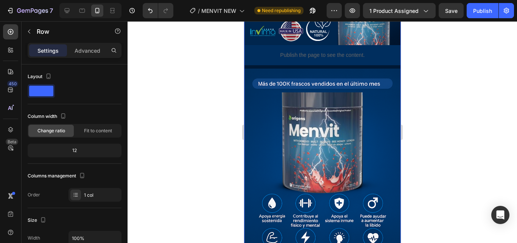
scroll to position [454, 0]
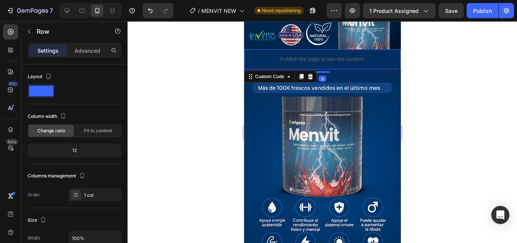
click at [337, 52] on div "Publish the page to see the content." at bounding box center [322, 59] width 157 height 20
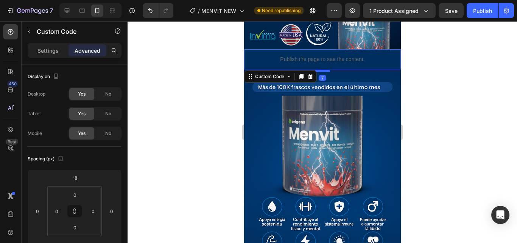
click at [322, 70] on div at bounding box center [322, 71] width 15 height 2
type input "7"
click at [453, 68] on div at bounding box center [323, 131] width 390 height 221
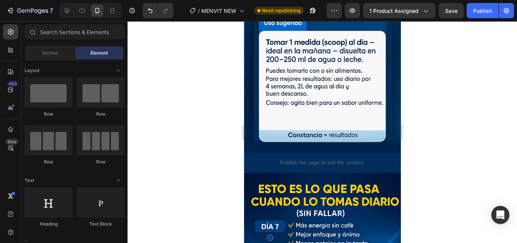
scroll to position [757, 0]
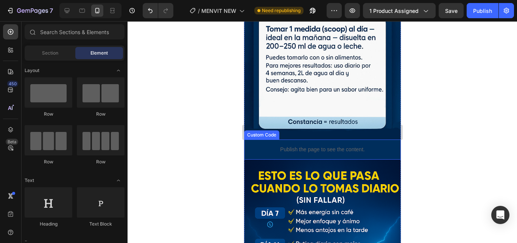
click at [360, 145] on p "Publish the page to see the content." at bounding box center [322, 149] width 157 height 8
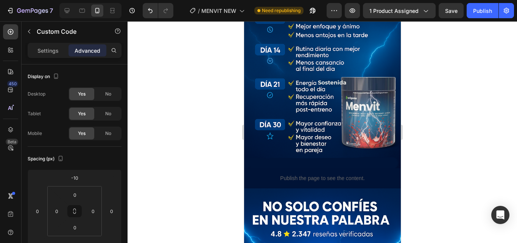
scroll to position [984, 0]
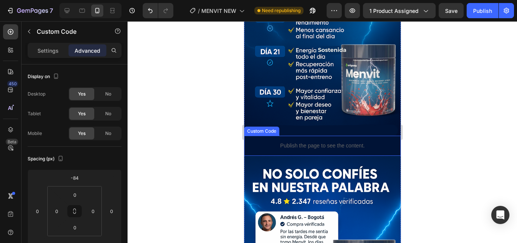
click at [366, 142] on p "Publish the page to see the content." at bounding box center [322, 146] width 157 height 8
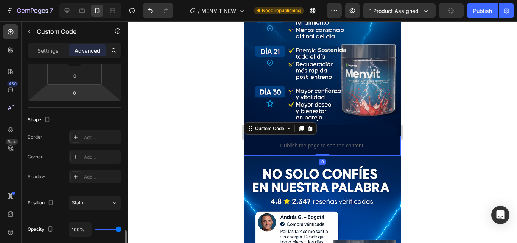
scroll to position [227, 0]
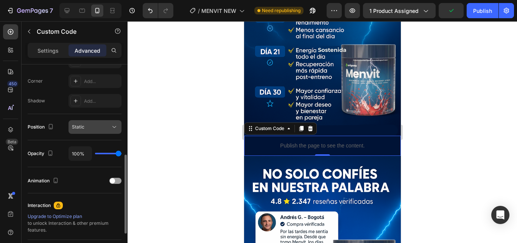
click at [106, 123] on div "Static" at bounding box center [91, 126] width 39 height 7
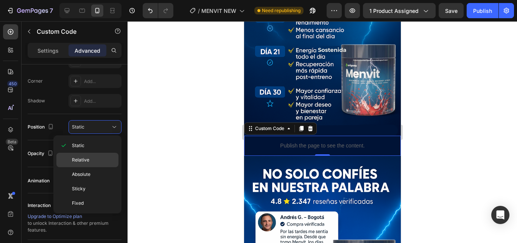
click at [90, 162] on p "Relative" at bounding box center [93, 159] width 43 height 7
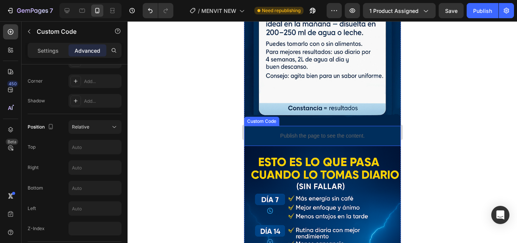
scroll to position [719, 0]
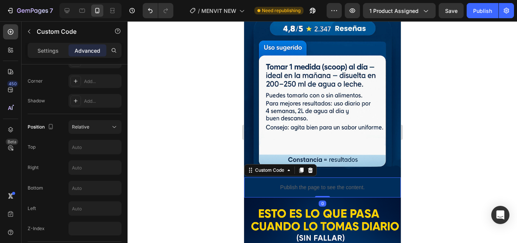
click at [352, 177] on div "Publish the page to see the content." at bounding box center [322, 187] width 157 height 20
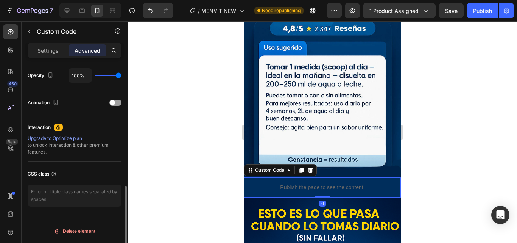
scroll to position [229, 0]
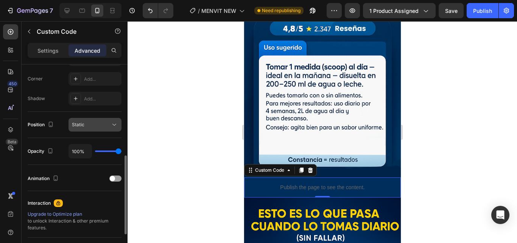
click at [92, 124] on div "Static" at bounding box center [91, 124] width 39 height 7
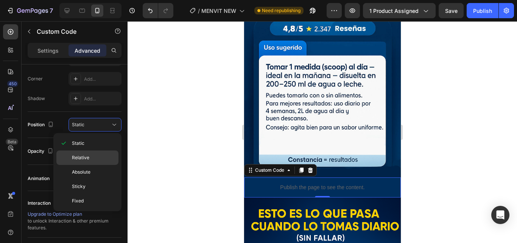
click at [81, 159] on span "Relative" at bounding box center [80, 157] width 17 height 7
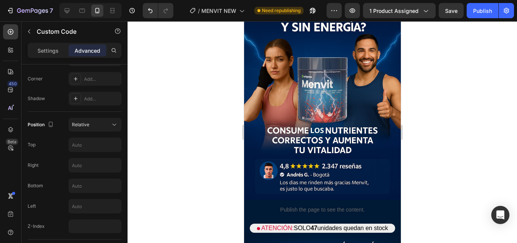
scroll to position [0, 0]
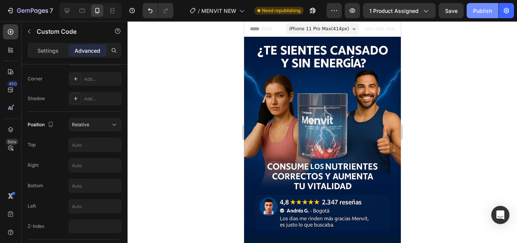
click at [475, 8] on div "Publish" at bounding box center [482, 11] width 19 height 8
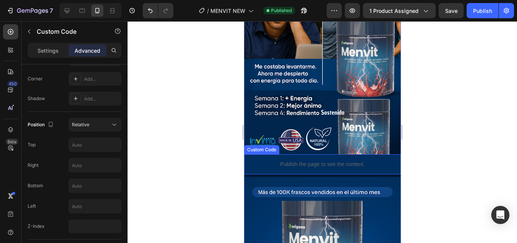
scroll to position [416, 0]
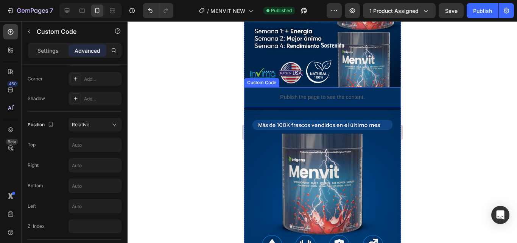
click at [251, 93] on p "Publish the page to see the content." at bounding box center [322, 97] width 157 height 8
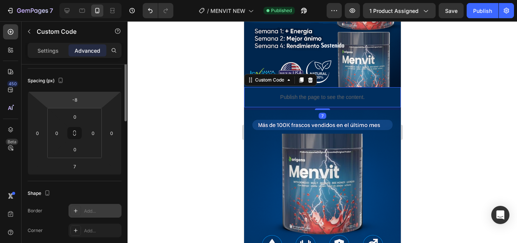
scroll to position [0, 0]
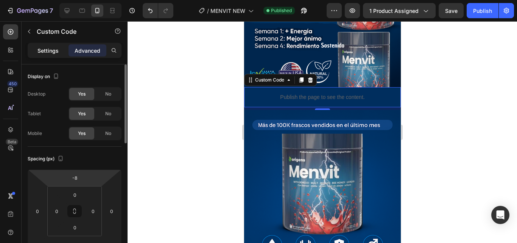
click at [47, 55] on div "Settings" at bounding box center [48, 50] width 38 height 12
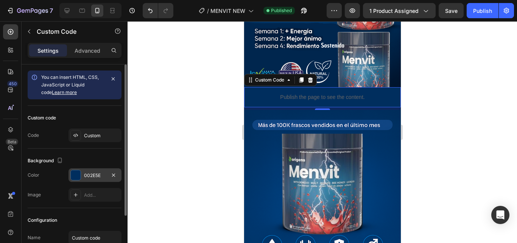
click at [73, 174] on div at bounding box center [76, 175] width 10 height 10
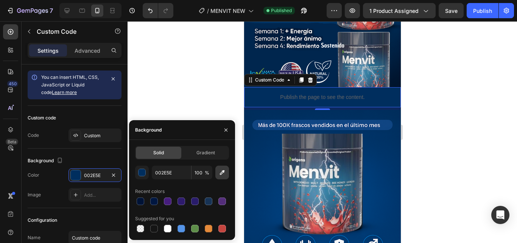
click at [223, 177] on button "button" at bounding box center [222, 172] width 14 height 14
type input "00274E"
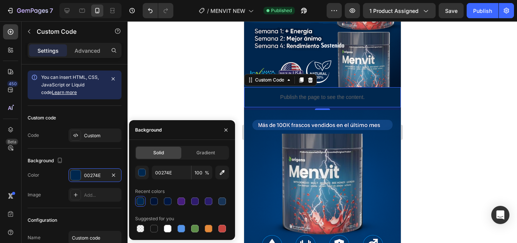
click at [208, 70] on div at bounding box center [323, 131] width 390 height 221
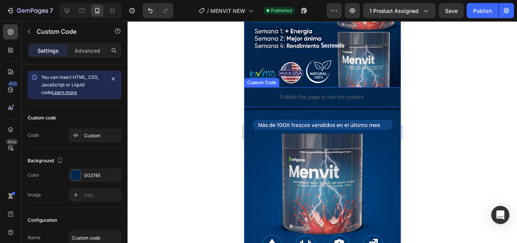
click at [386, 90] on div "Publish the page to see the content." at bounding box center [322, 97] width 157 height 20
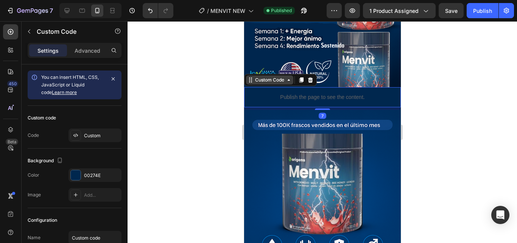
click at [260, 76] on div "Custom Code" at bounding box center [269, 79] width 32 height 7
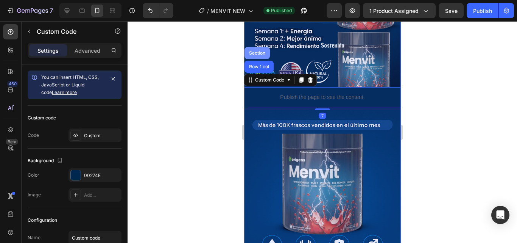
click at [259, 47] on div "Section" at bounding box center [256, 53] width 25 height 12
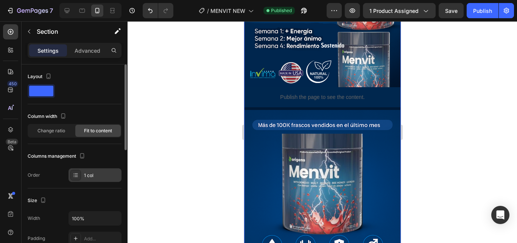
scroll to position [76, 0]
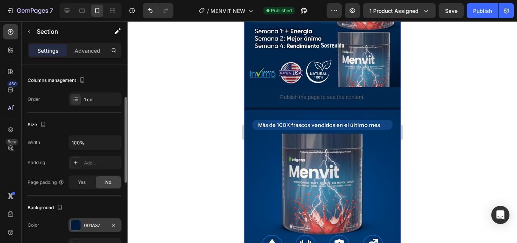
click at [79, 222] on div at bounding box center [76, 225] width 10 height 10
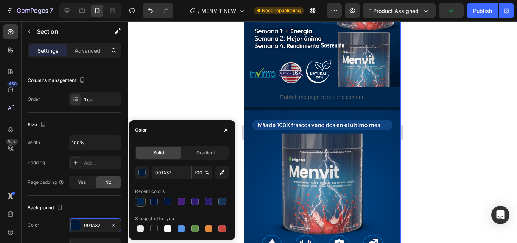
click at [138, 205] on div at bounding box center [140, 200] width 9 height 9
type input "00274E"
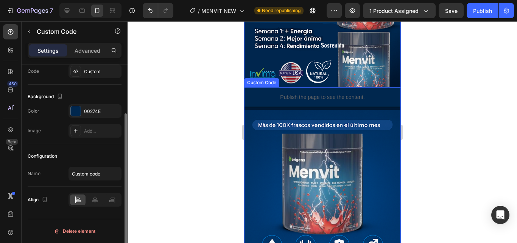
scroll to position [0, 0]
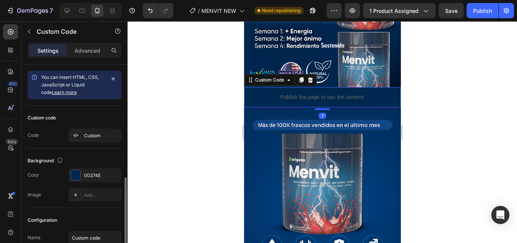
click at [272, 88] on div "Publish the page to see the content." at bounding box center [322, 97] width 157 height 20
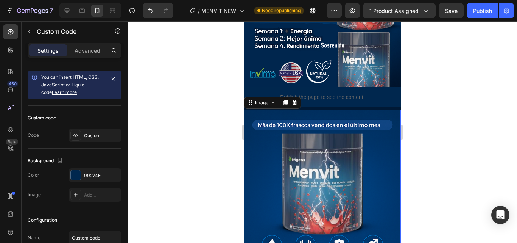
click at [325, 110] on img at bounding box center [322, 227] width 157 height 235
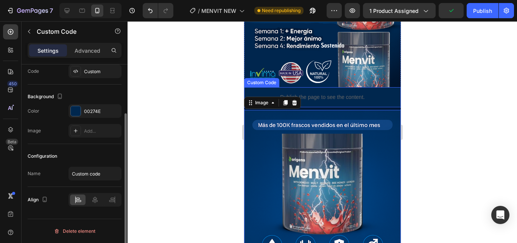
scroll to position [64, 0]
drag, startPoint x: 376, startPoint y: 90, endPoint x: 367, endPoint y: 88, distance: 8.9
click at [376, 90] on div "Publish the page to see the content." at bounding box center [322, 97] width 157 height 20
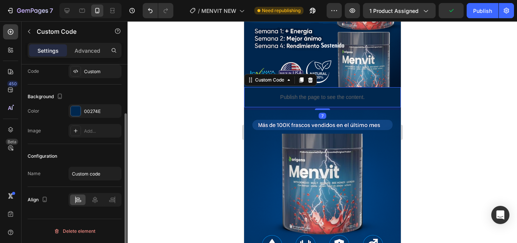
scroll to position [0, 0]
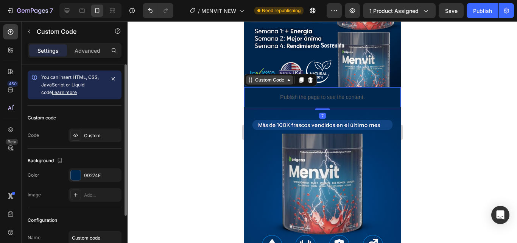
click at [276, 76] on div "Custom Code" at bounding box center [269, 79] width 32 height 7
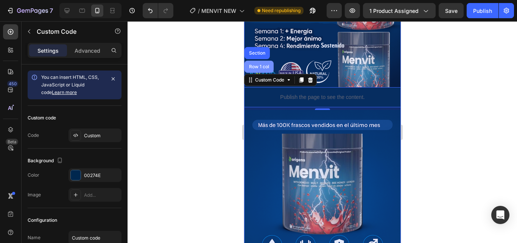
click at [257, 61] on div "Row 1 col" at bounding box center [258, 67] width 29 height 12
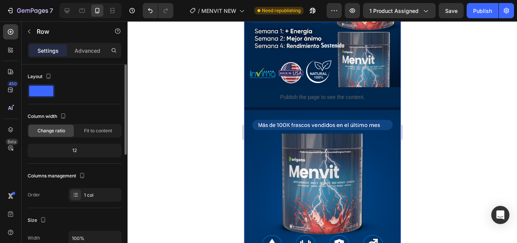
scroll to position [151, 0]
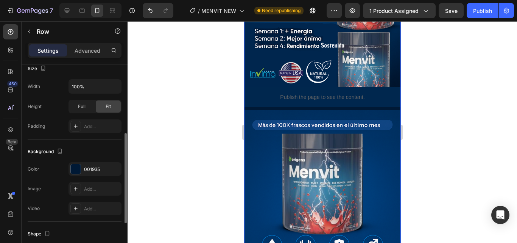
click at [72, 176] on div "The changes might be hidden by the video. Color 001935 Image Add... Video Add..." at bounding box center [75, 188] width 94 height 53
click at [76, 169] on div at bounding box center [76, 169] width 10 height 10
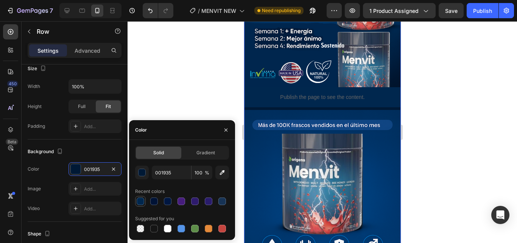
click at [143, 203] on div at bounding box center [141, 201] width 8 height 8
type input "00274E"
click at [189, 89] on div at bounding box center [323, 131] width 390 height 221
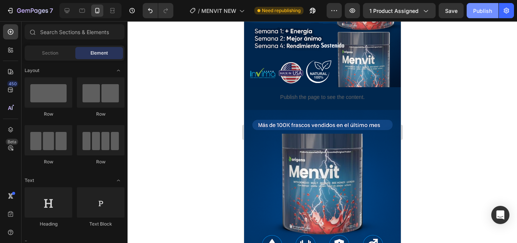
click at [487, 15] on button "Publish" at bounding box center [483, 10] width 32 height 15
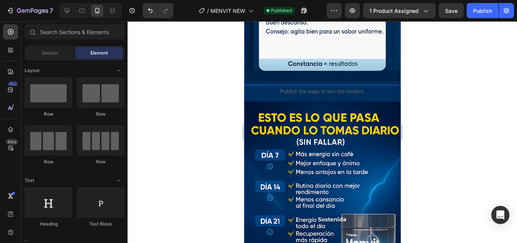
scroll to position [833, 0]
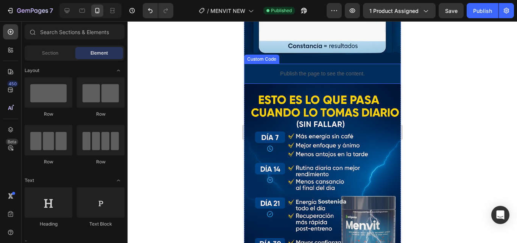
click at [330, 70] on p "Publish the page to see the content." at bounding box center [322, 74] width 157 height 8
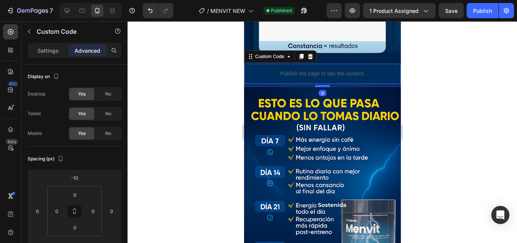
click at [321, 85] on div at bounding box center [322, 86] width 15 height 2
type input "9"
click at [215, 85] on div at bounding box center [323, 131] width 390 height 221
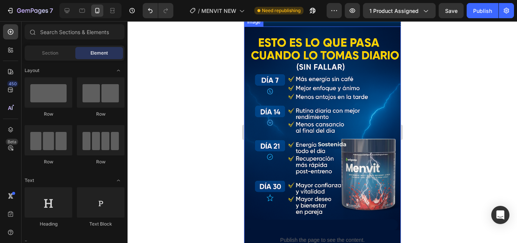
scroll to position [984, 0]
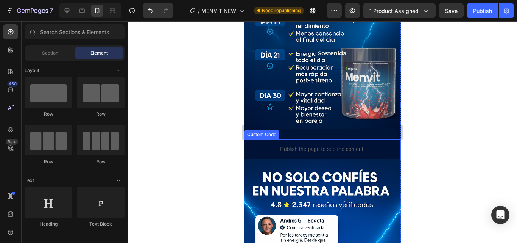
click at [320, 139] on div "Publish the page to see the content." at bounding box center [322, 149] width 157 height 20
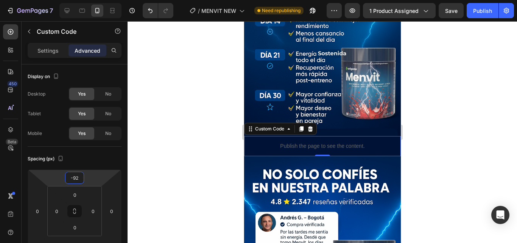
type input "-94"
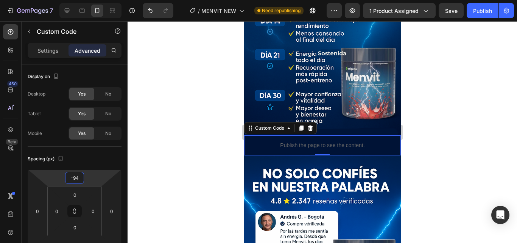
click at [79, 0] on html "7 Version history / MENVIT NEW Need republishing Preview 1 product assigned Sav…" at bounding box center [258, 0] width 517 height 0
click at [462, 91] on div at bounding box center [323, 131] width 390 height 221
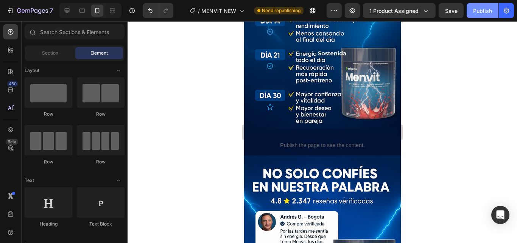
click at [479, 10] on div "Publish" at bounding box center [482, 11] width 19 height 8
